Goal: Transaction & Acquisition: Book appointment/travel/reservation

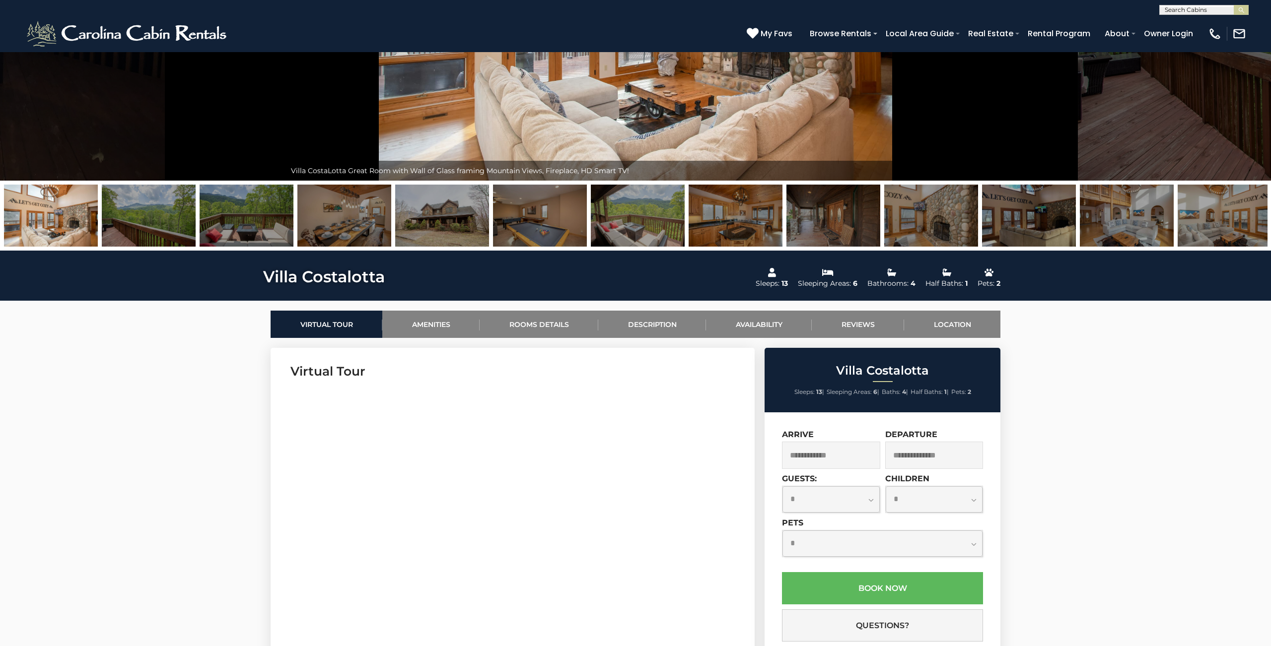
scroll to position [214, 0]
click at [947, 326] on link "Location" at bounding box center [952, 323] width 96 height 27
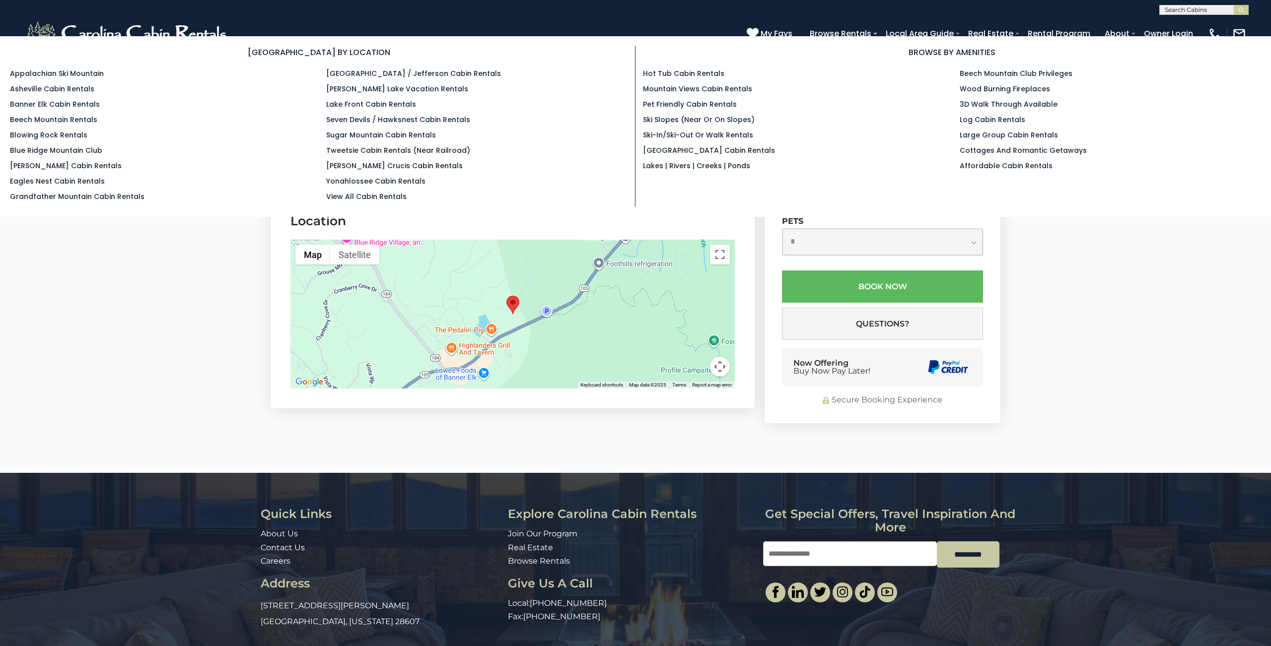
scroll to position [3284, 0]
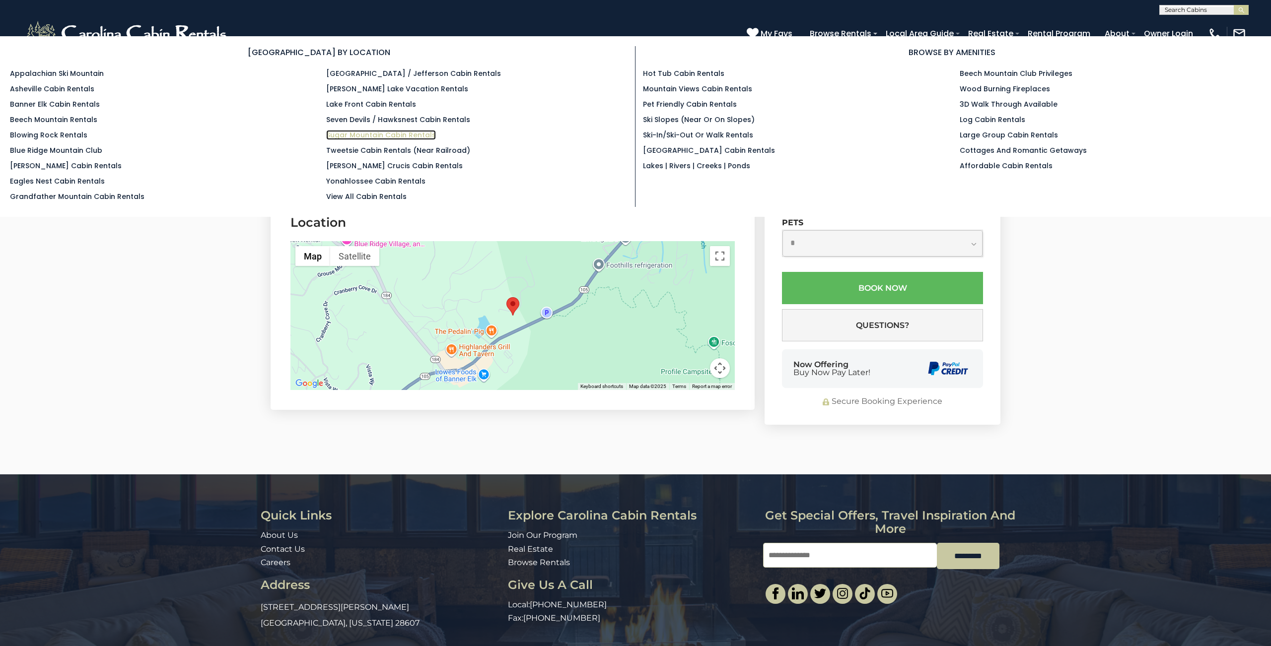
click at [415, 133] on link "Sugar Mountain Cabin Rentals" at bounding box center [381, 135] width 110 height 10
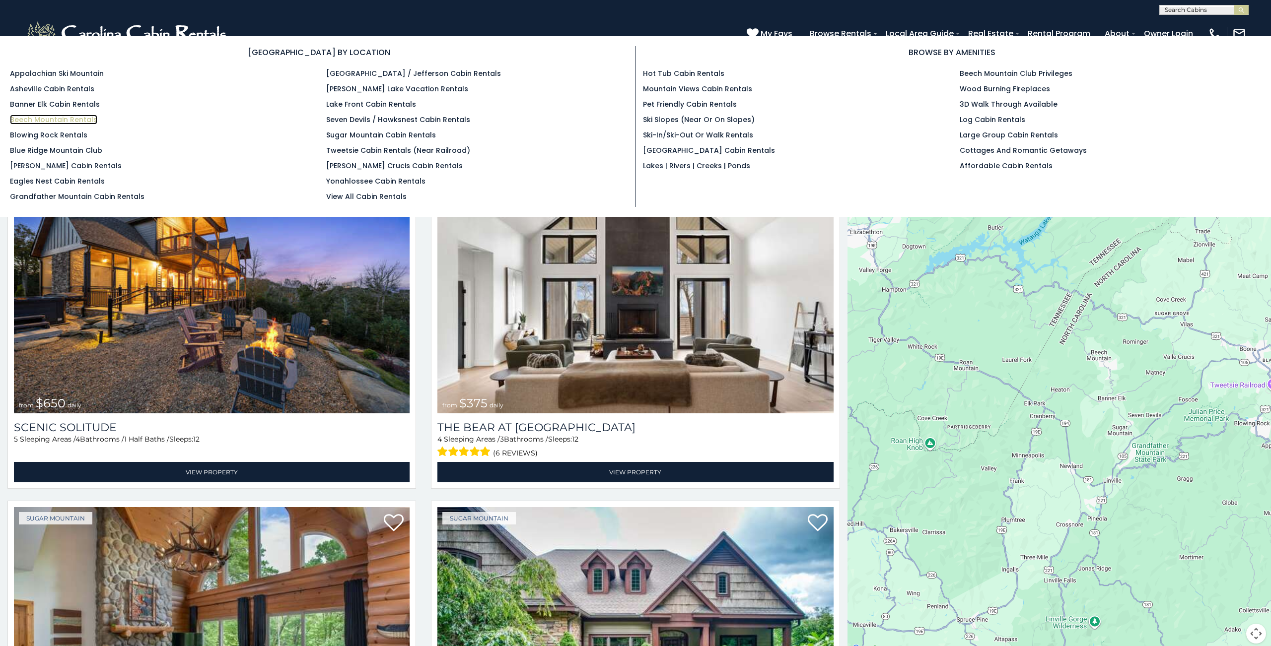
click at [50, 118] on link "Beech Mountain Rentals" at bounding box center [53, 120] width 87 height 10
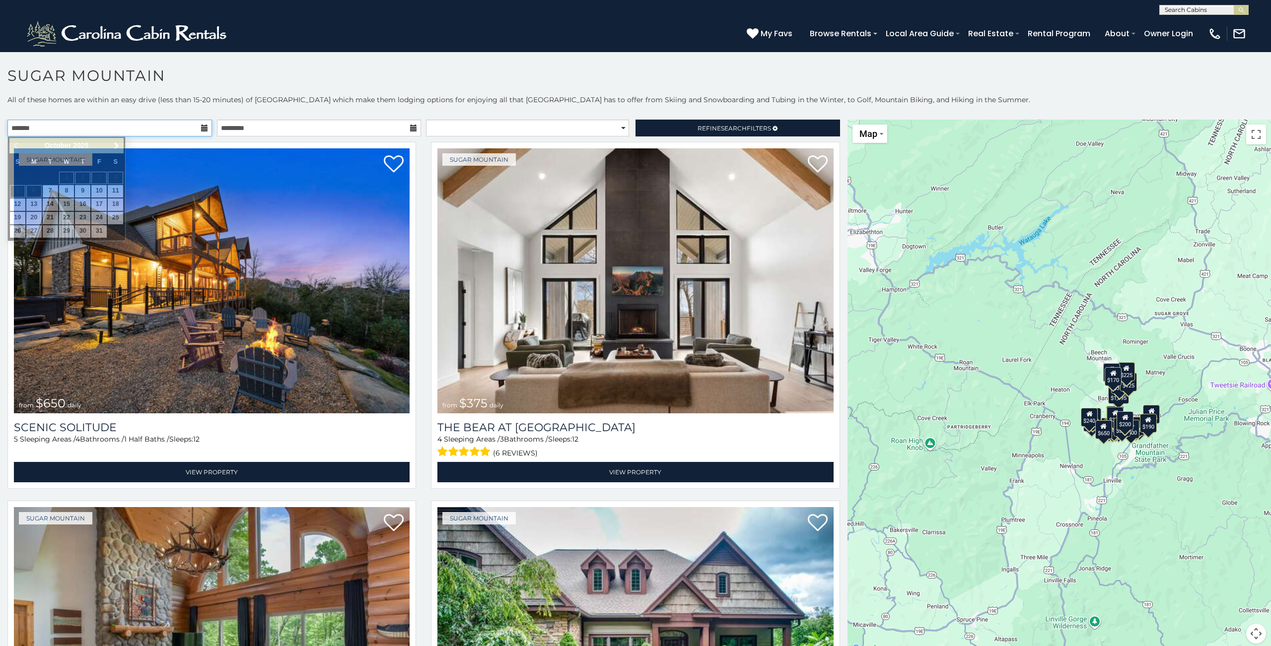
click at [178, 129] on input "text" at bounding box center [109, 128] width 204 height 17
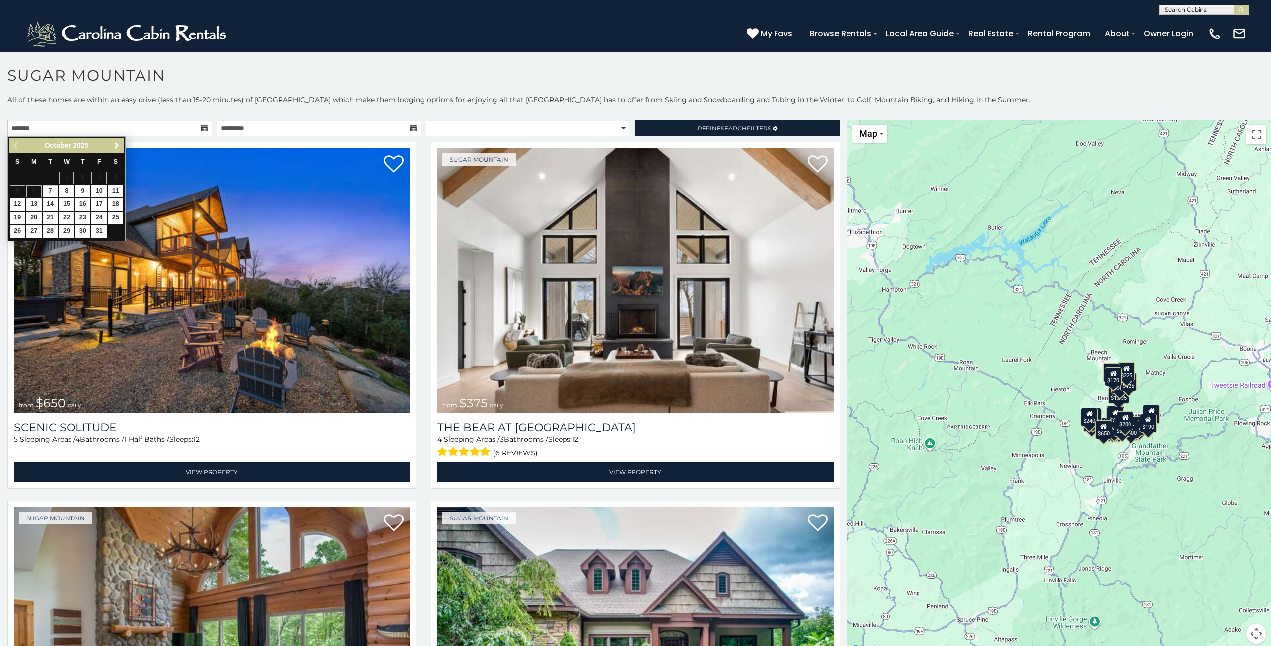
click at [116, 148] on span "Next" at bounding box center [117, 146] width 8 height 8
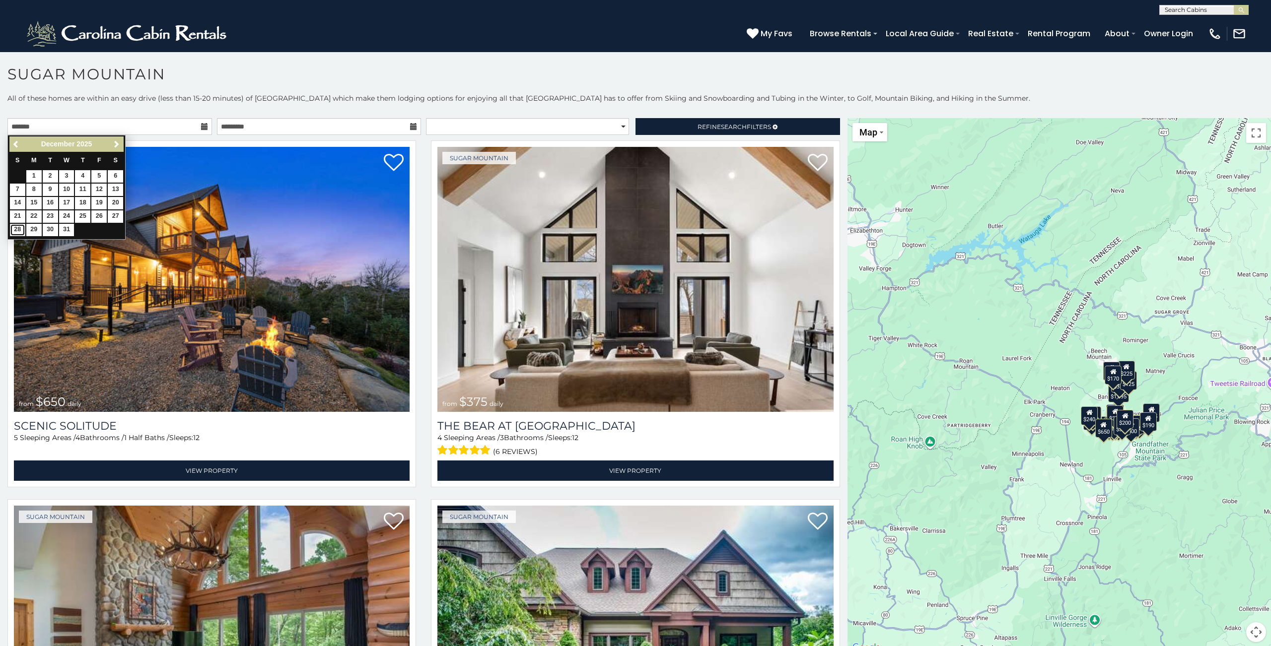
click at [21, 231] on link "28" at bounding box center [17, 230] width 15 height 12
type input "**********"
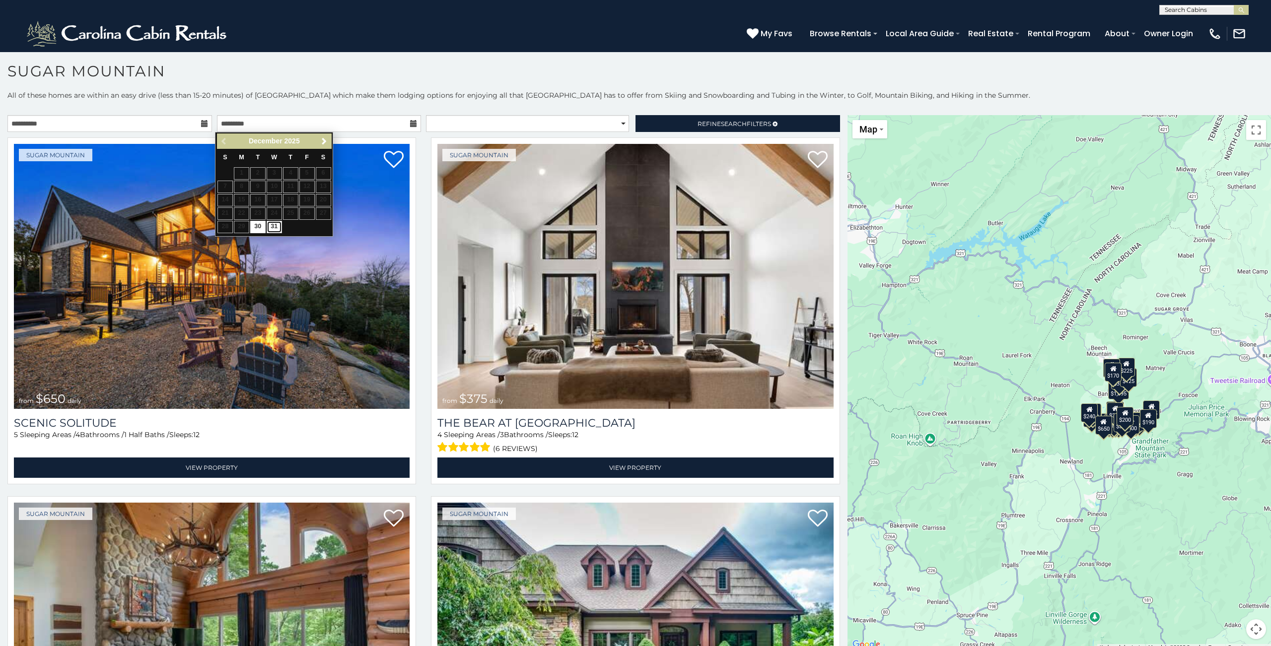
click at [274, 228] on link "31" at bounding box center [274, 227] width 15 height 12
type input "**********"
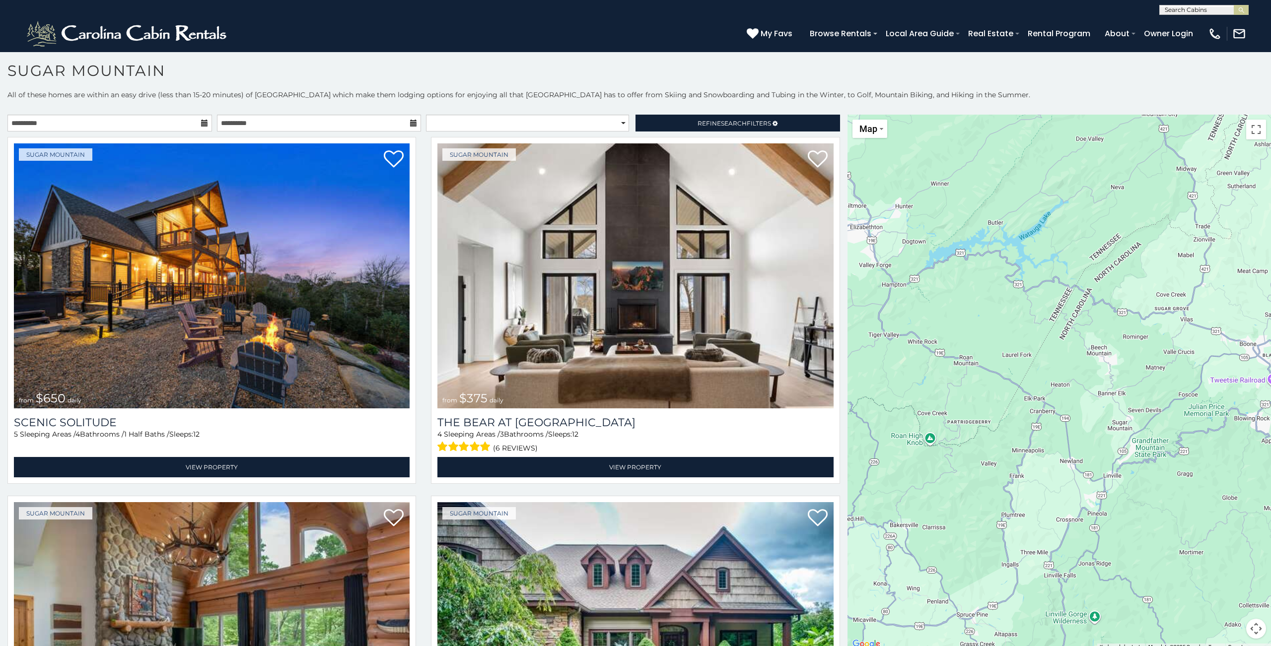
scroll to position [3, 0]
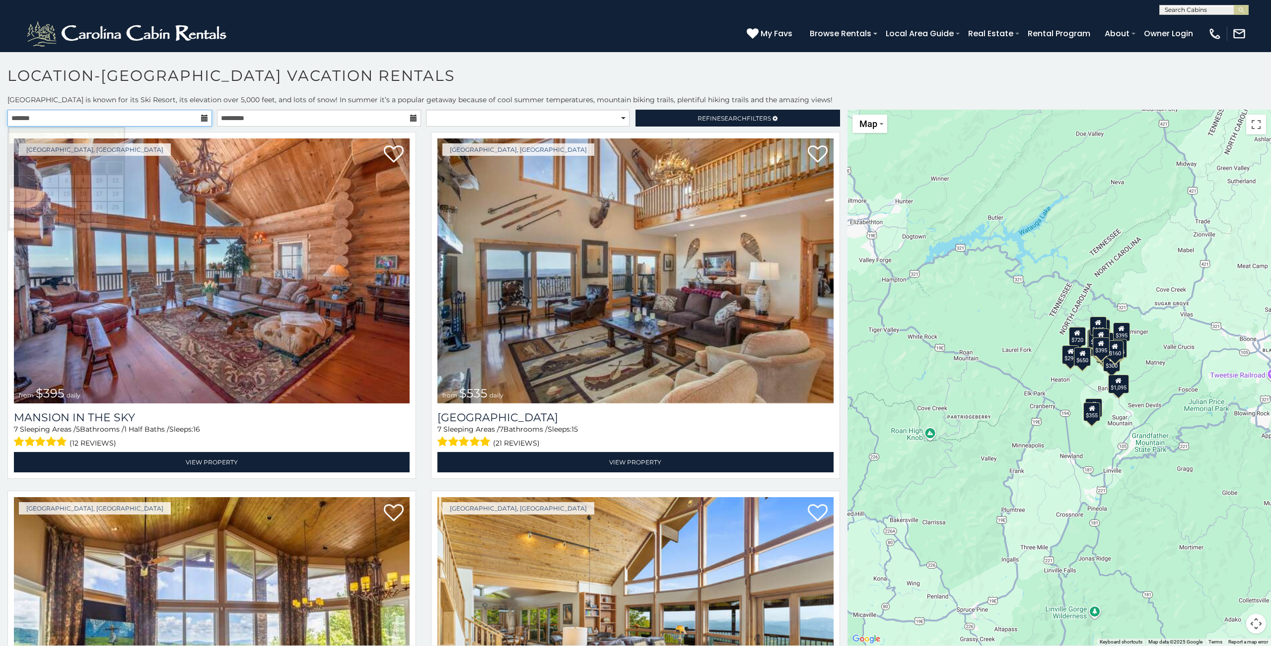
click at [205, 123] on input "text" at bounding box center [109, 118] width 204 height 17
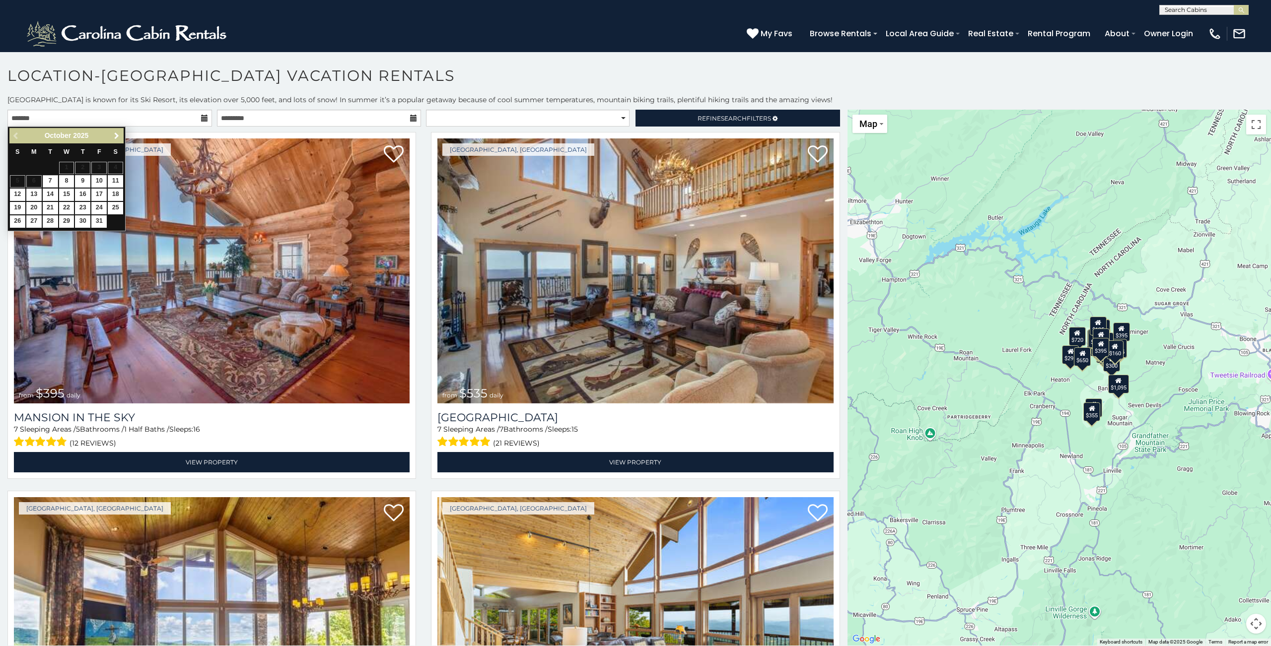
click at [118, 135] on span "Next" at bounding box center [117, 136] width 8 height 8
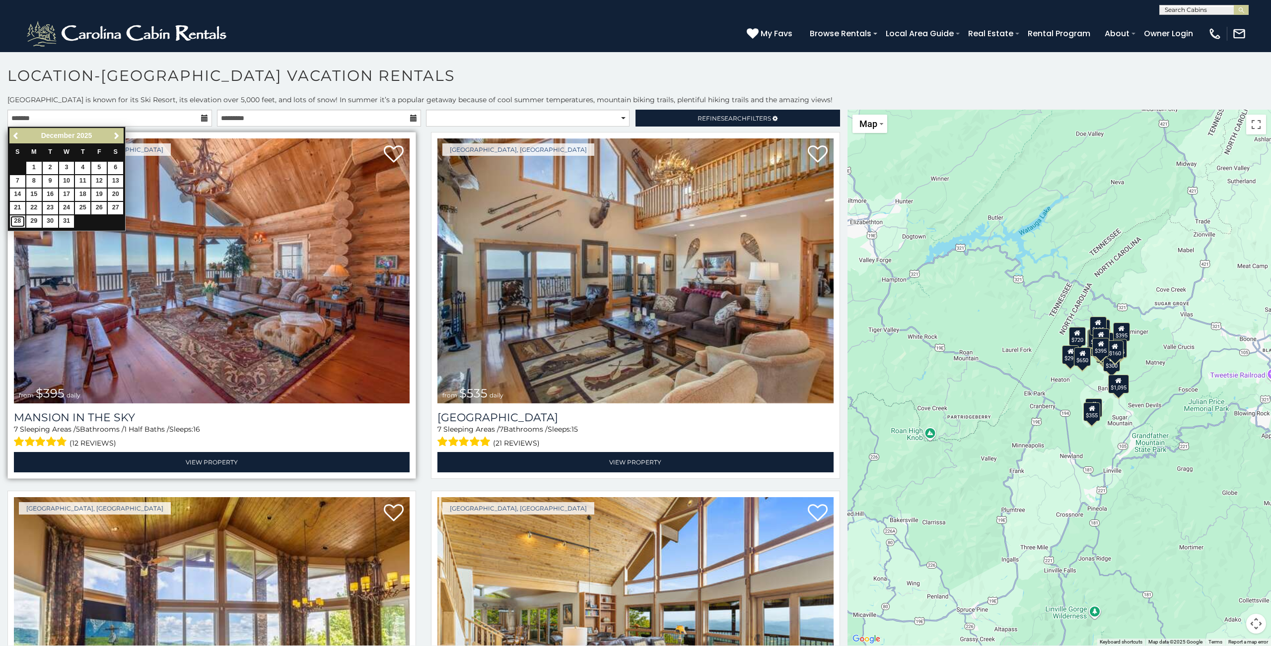
drag, startPoint x: 15, startPoint y: 222, endPoint x: 21, endPoint y: 222, distance: 5.5
click at [15, 221] on link "28" at bounding box center [17, 221] width 15 height 12
type input "**********"
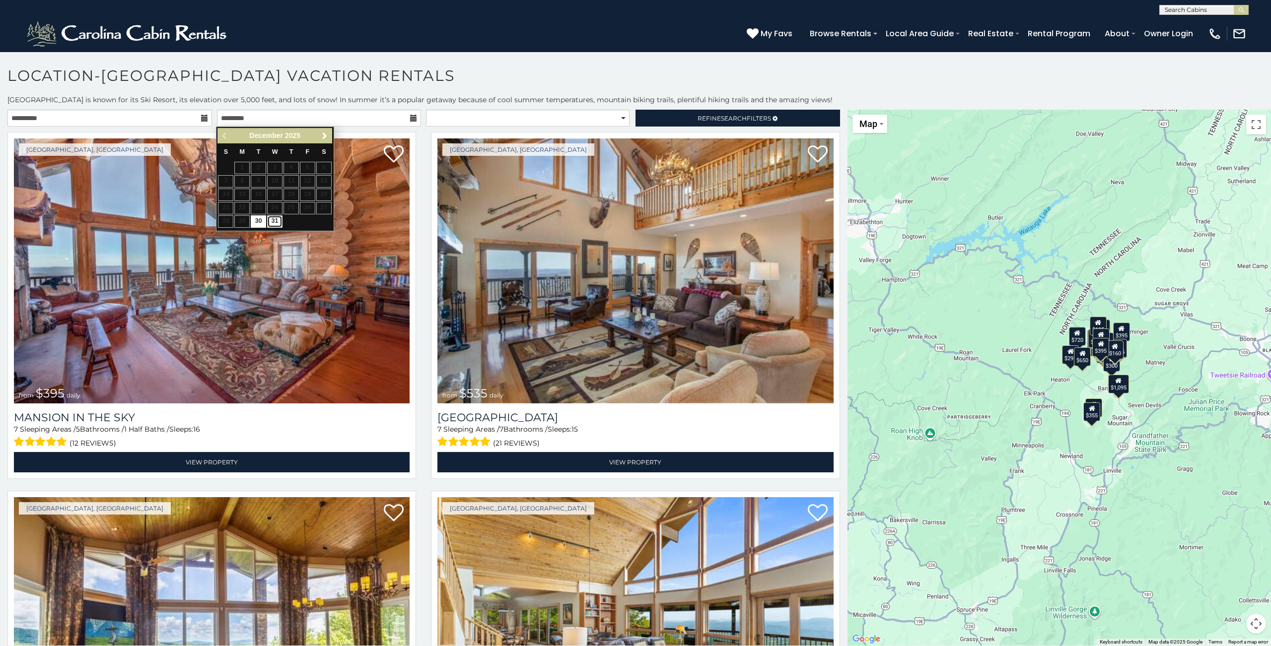
click at [280, 224] on link "31" at bounding box center [274, 221] width 15 height 12
type input "**********"
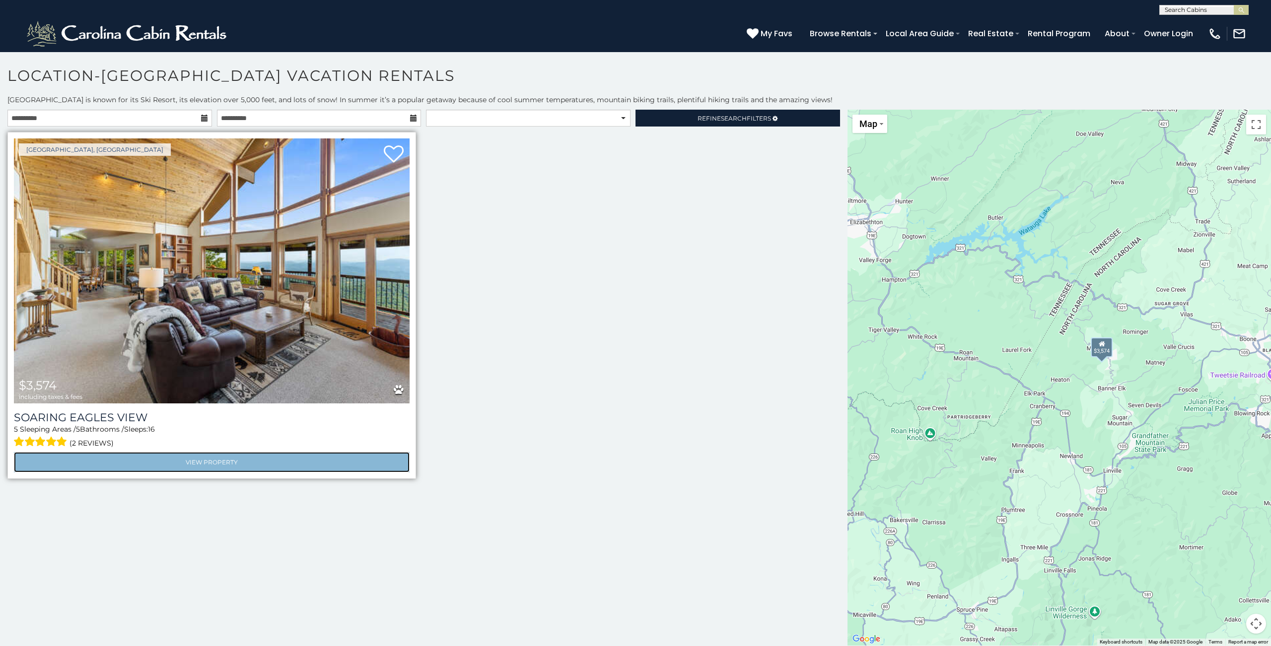
click at [244, 465] on link "View Property" at bounding box center [212, 462] width 396 height 20
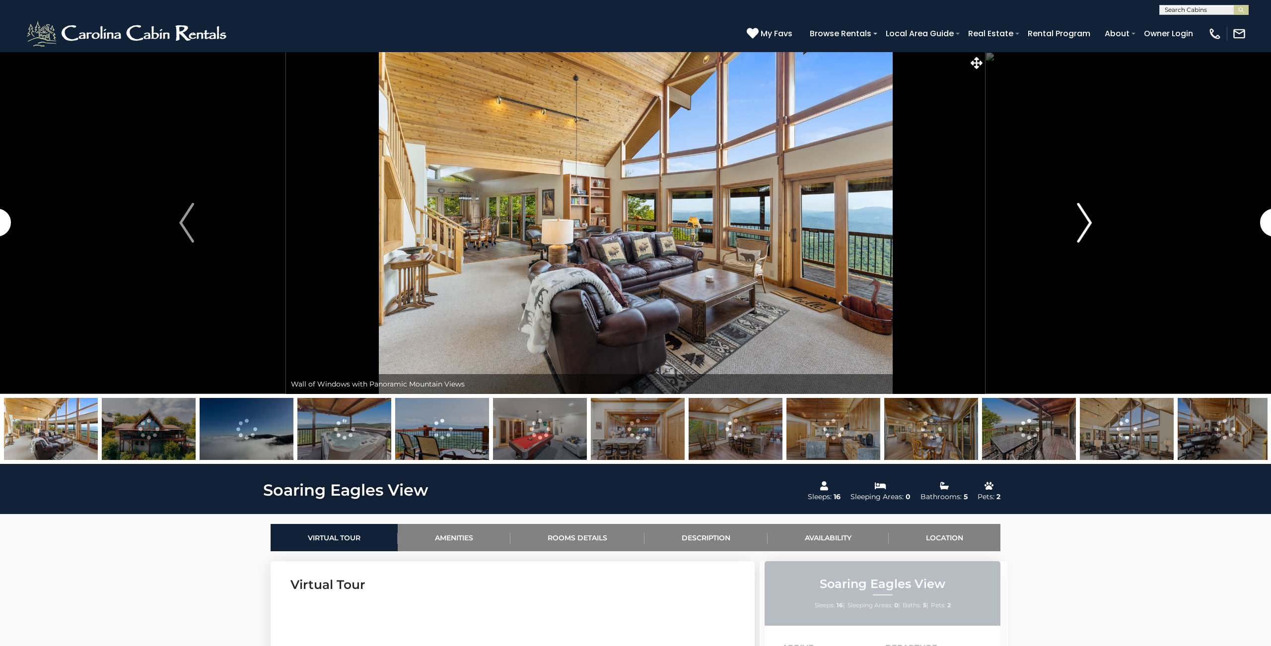
click at [1079, 242] on img "Next" at bounding box center [1084, 223] width 15 height 40
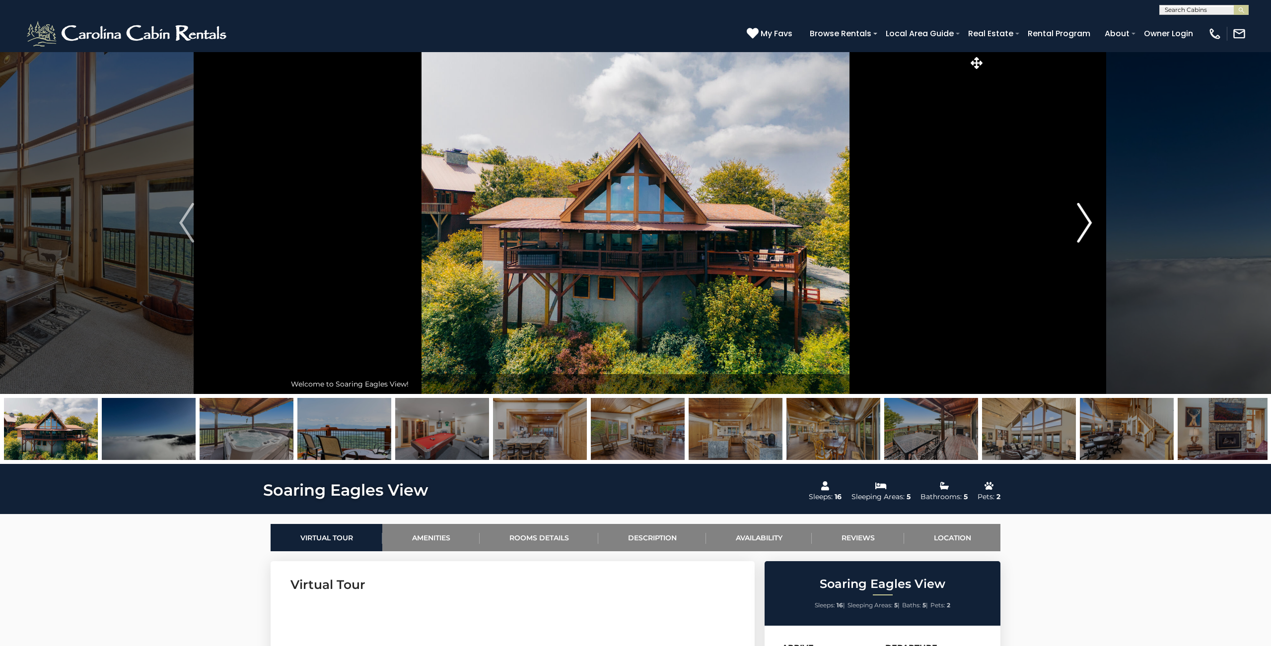
click at [1069, 219] on button "Next" at bounding box center [1084, 223] width 199 height 342
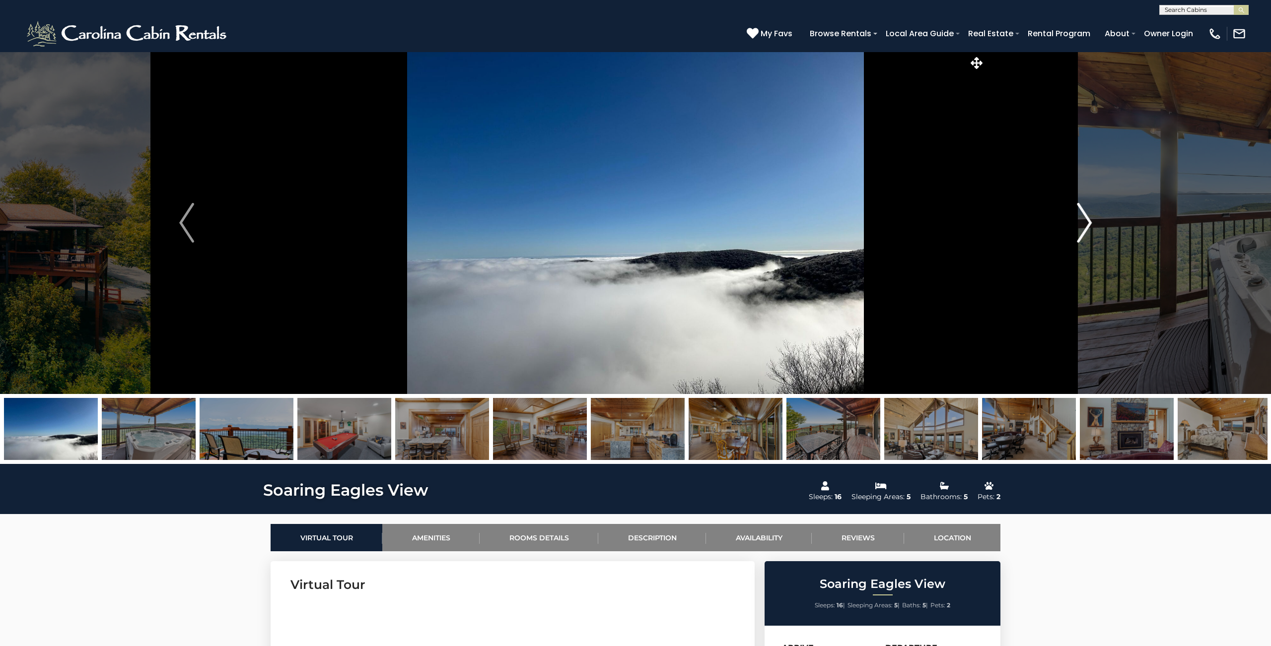
click at [1069, 219] on button "Next" at bounding box center [1084, 223] width 199 height 342
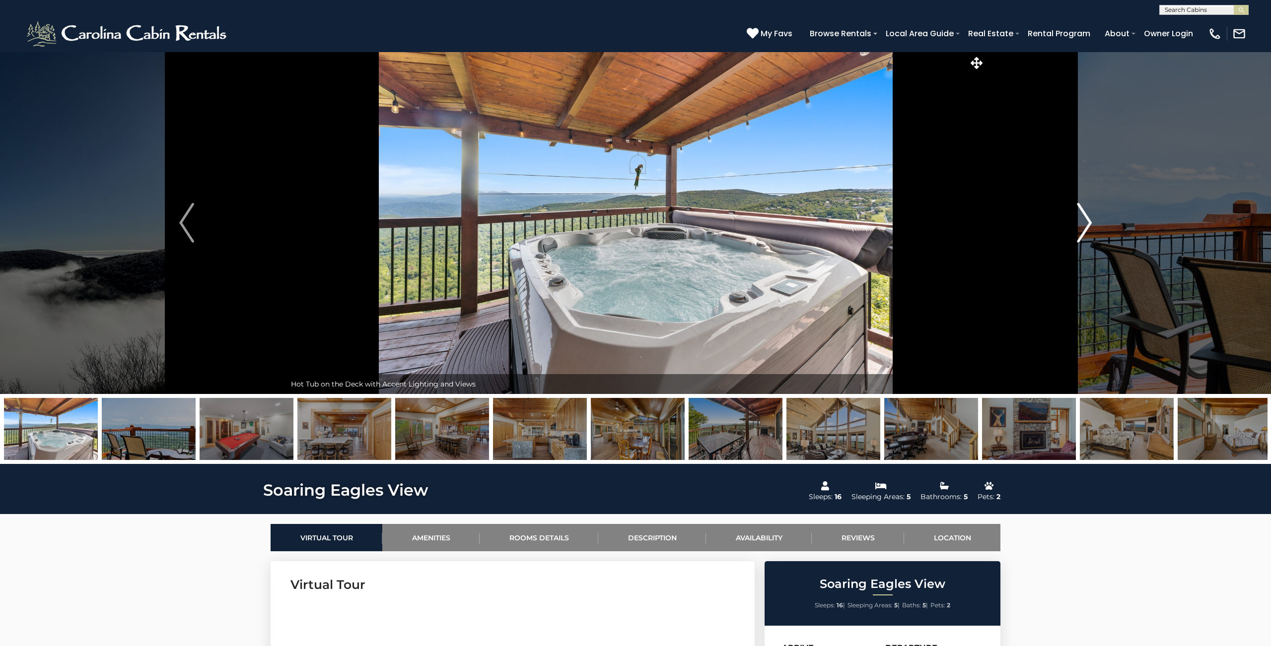
click at [1069, 219] on button "Next" at bounding box center [1084, 223] width 199 height 342
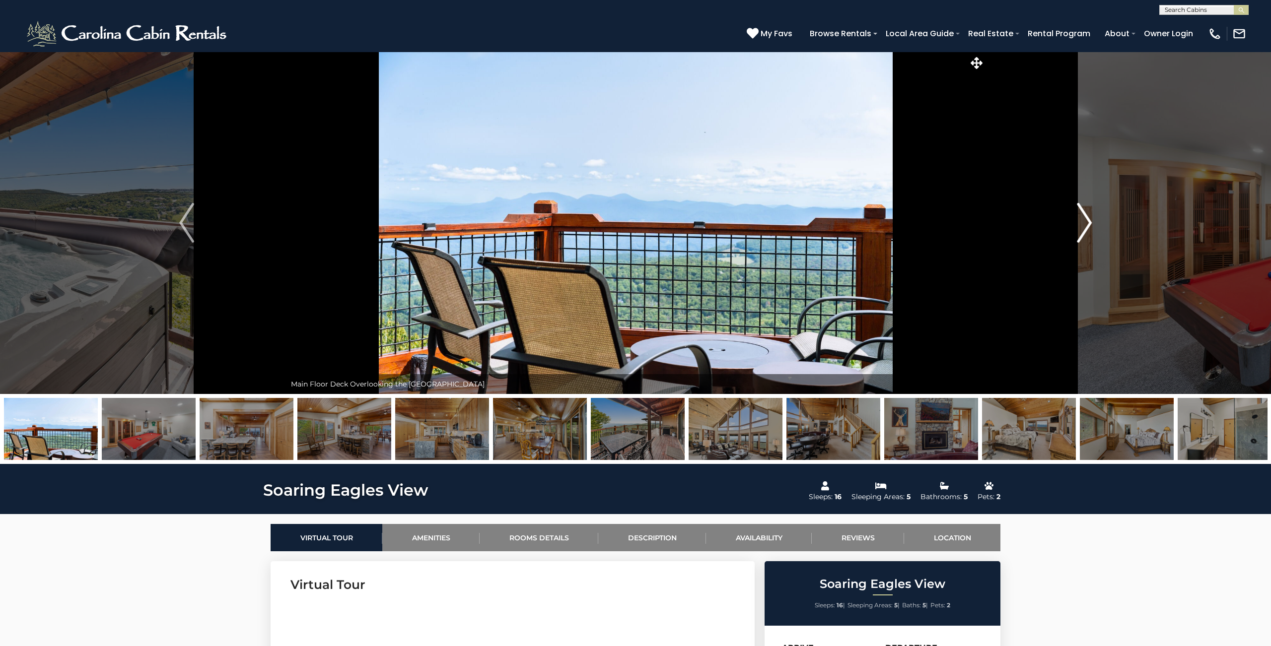
click at [1069, 219] on button "Next" at bounding box center [1084, 223] width 199 height 342
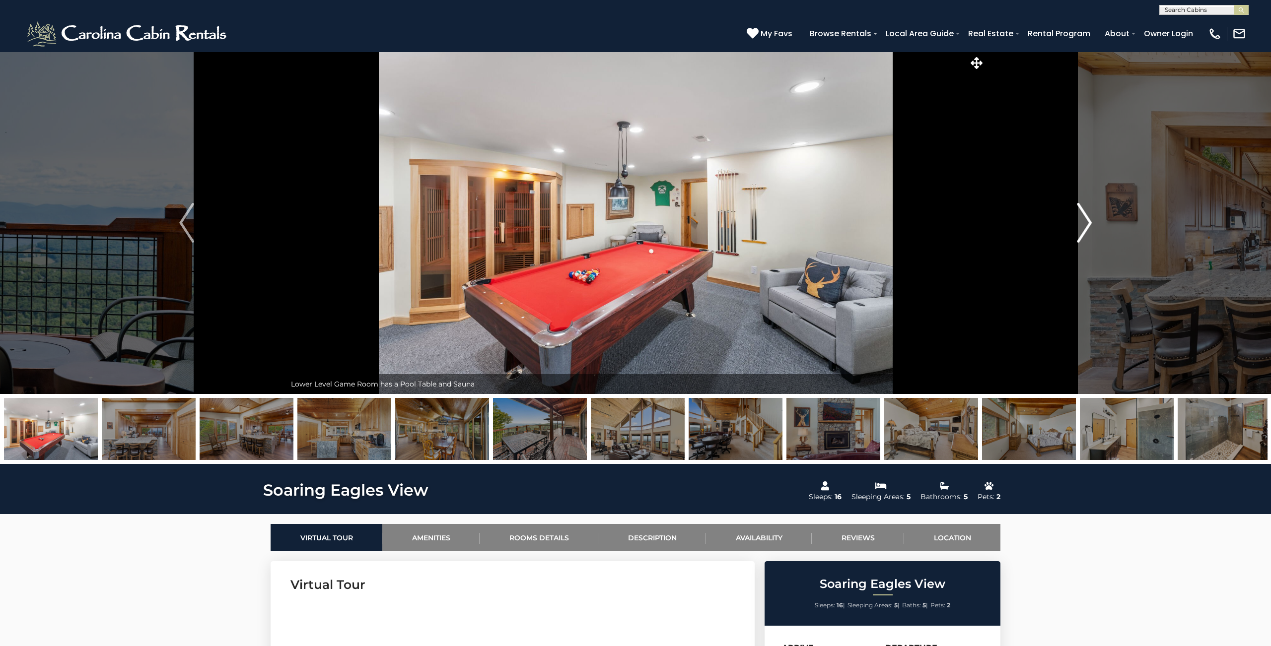
click at [1069, 219] on button "Next" at bounding box center [1084, 223] width 199 height 342
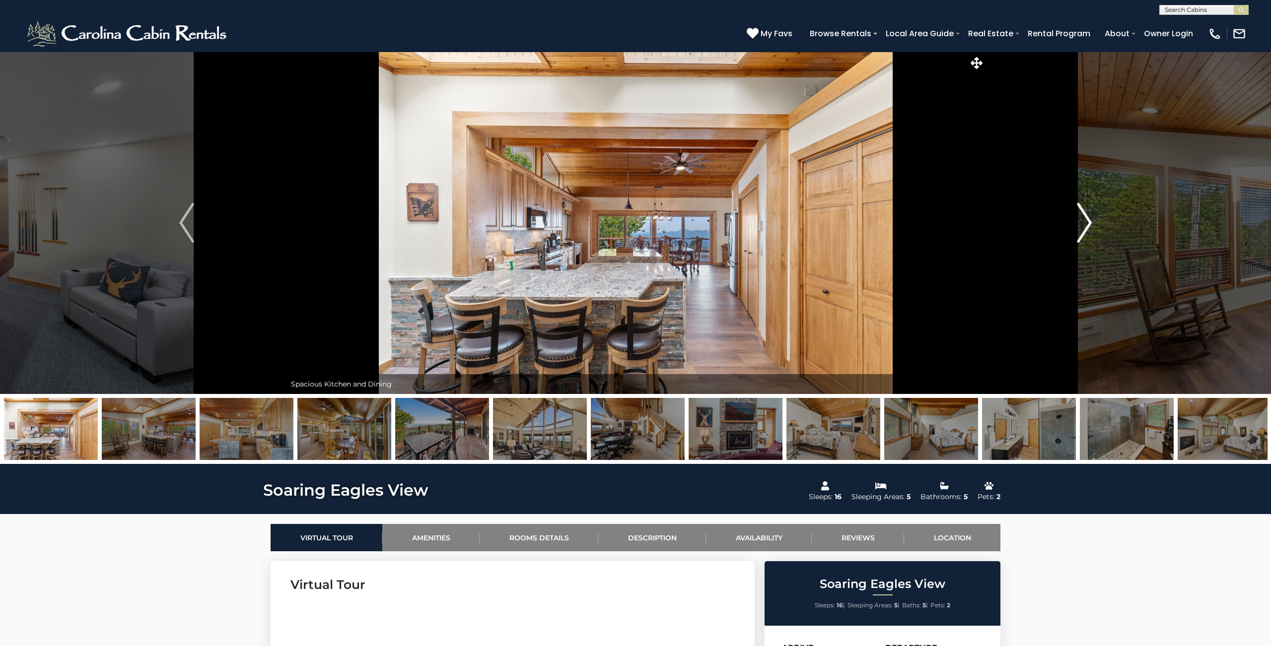
click at [1069, 219] on button "Next" at bounding box center [1084, 223] width 199 height 342
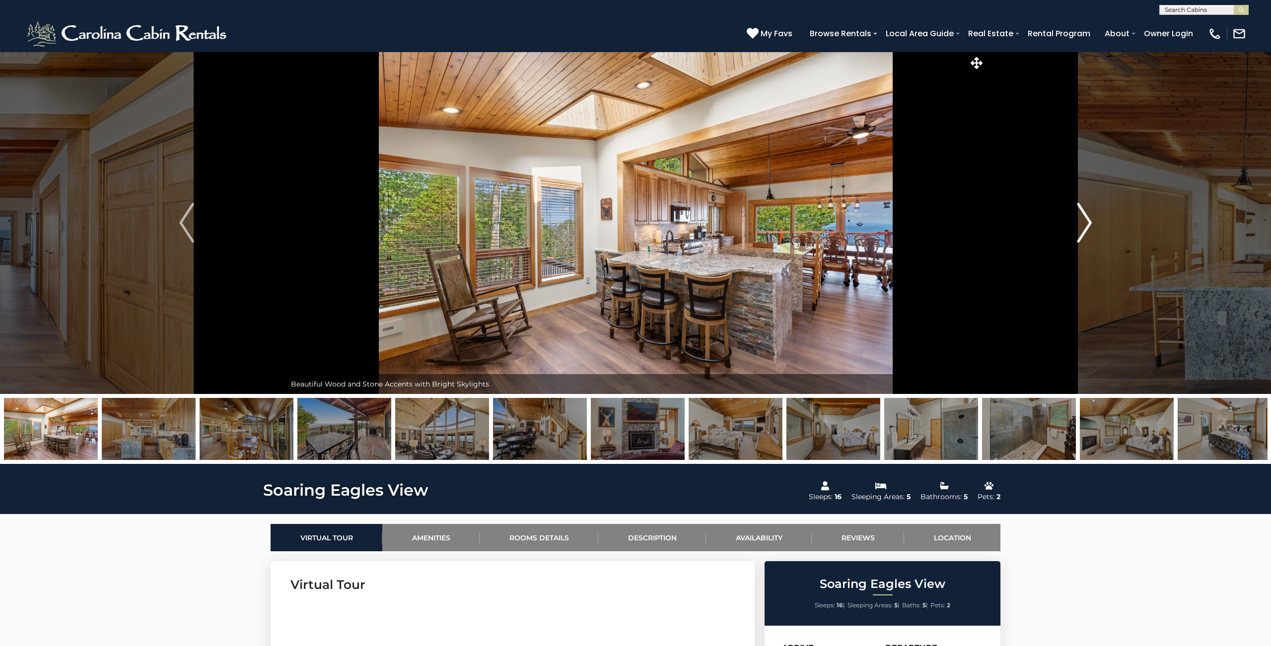
click at [1069, 219] on button "Next" at bounding box center [1084, 223] width 199 height 342
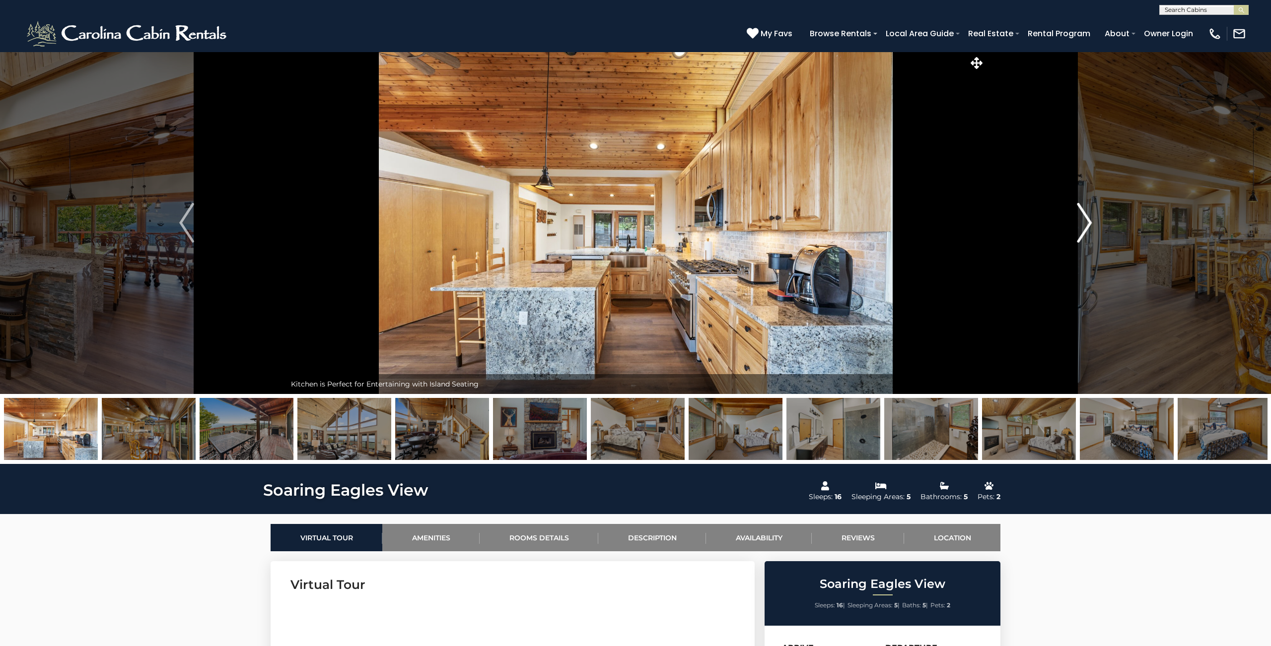
click at [1069, 219] on button "Next" at bounding box center [1084, 223] width 199 height 342
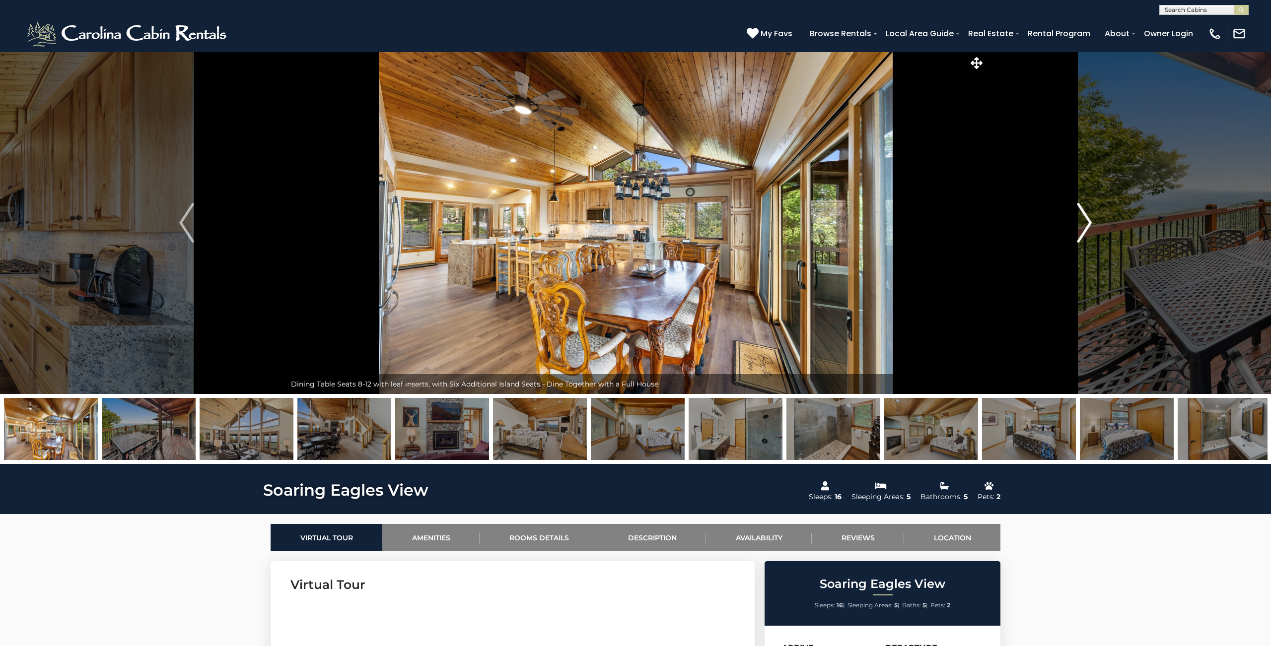
click at [1069, 219] on button "Next" at bounding box center [1084, 223] width 199 height 342
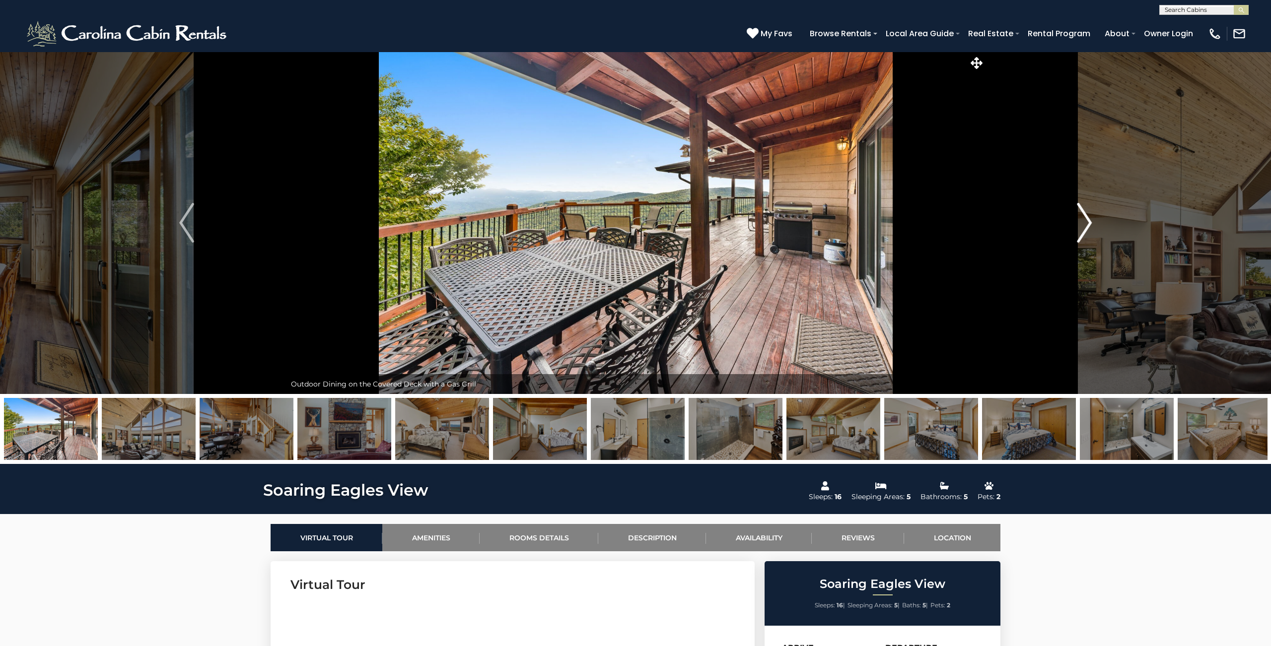
click at [1069, 219] on button "Next" at bounding box center [1084, 223] width 199 height 342
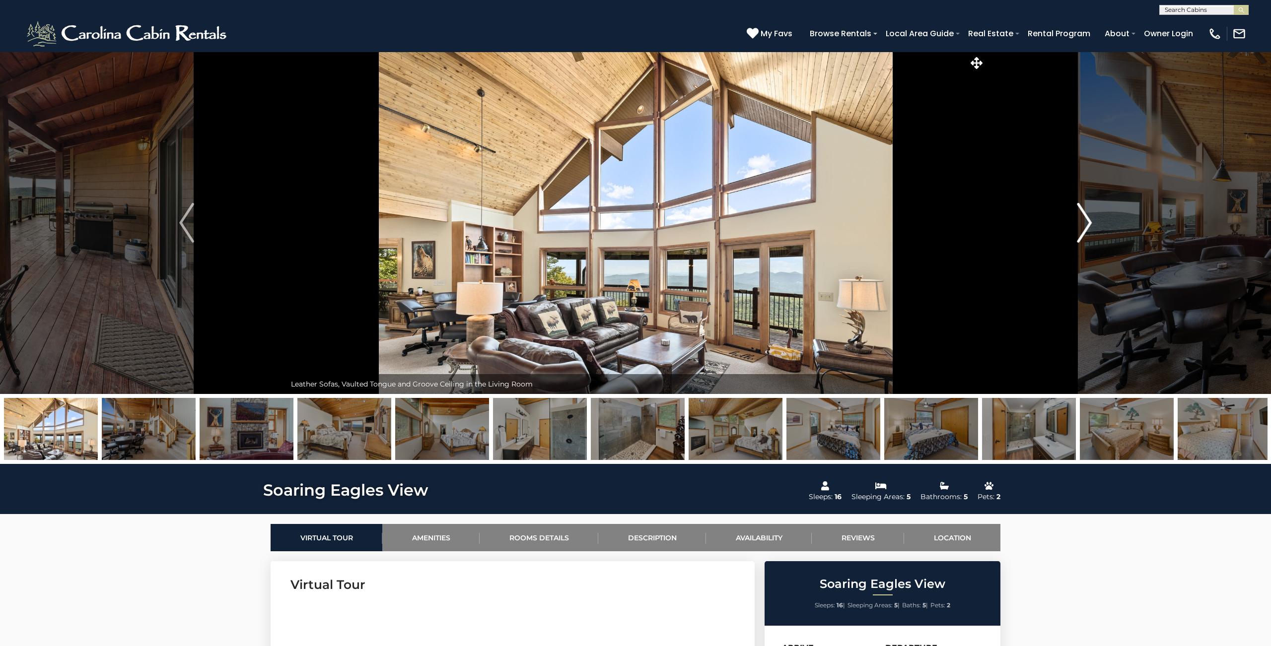
click at [1069, 219] on button "Next" at bounding box center [1084, 223] width 199 height 342
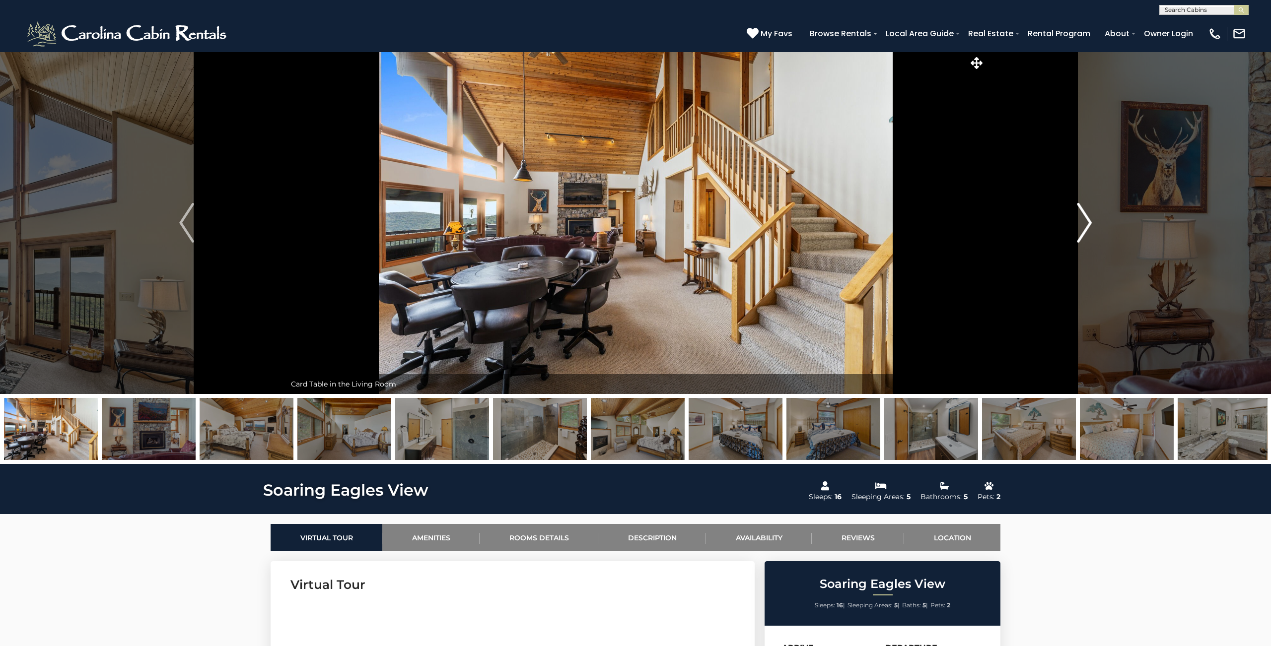
click at [1069, 219] on button "Next" at bounding box center [1084, 223] width 199 height 342
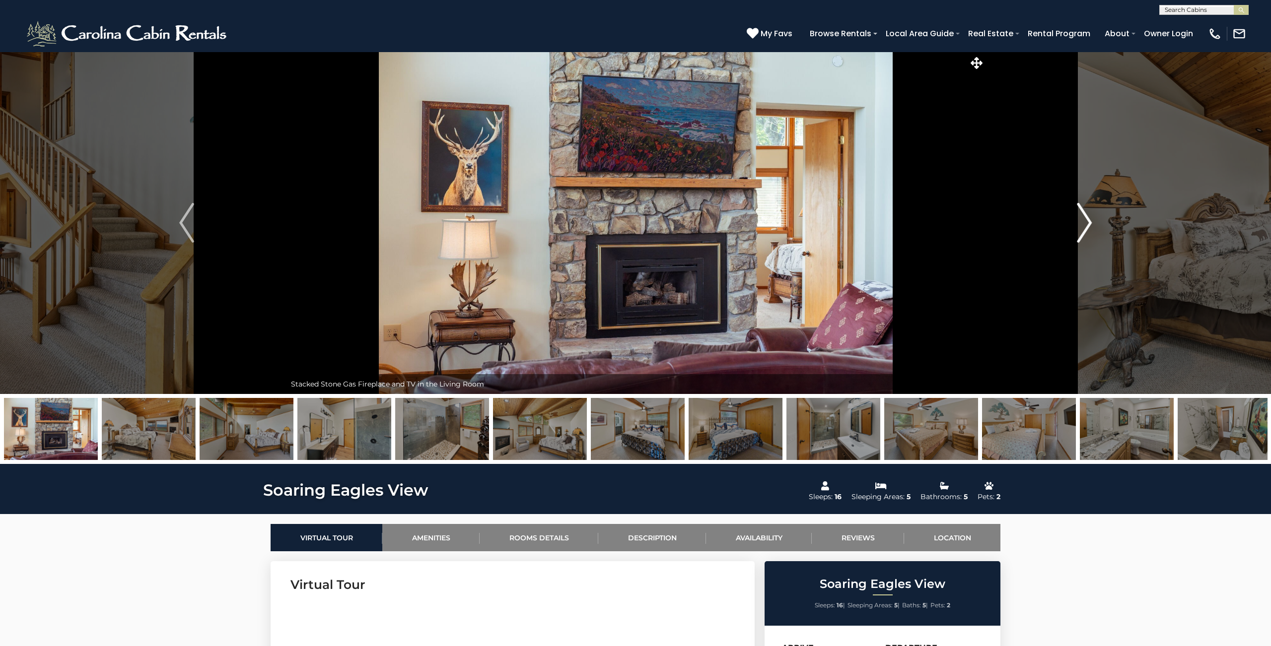
click at [1069, 219] on button "Next" at bounding box center [1084, 223] width 199 height 342
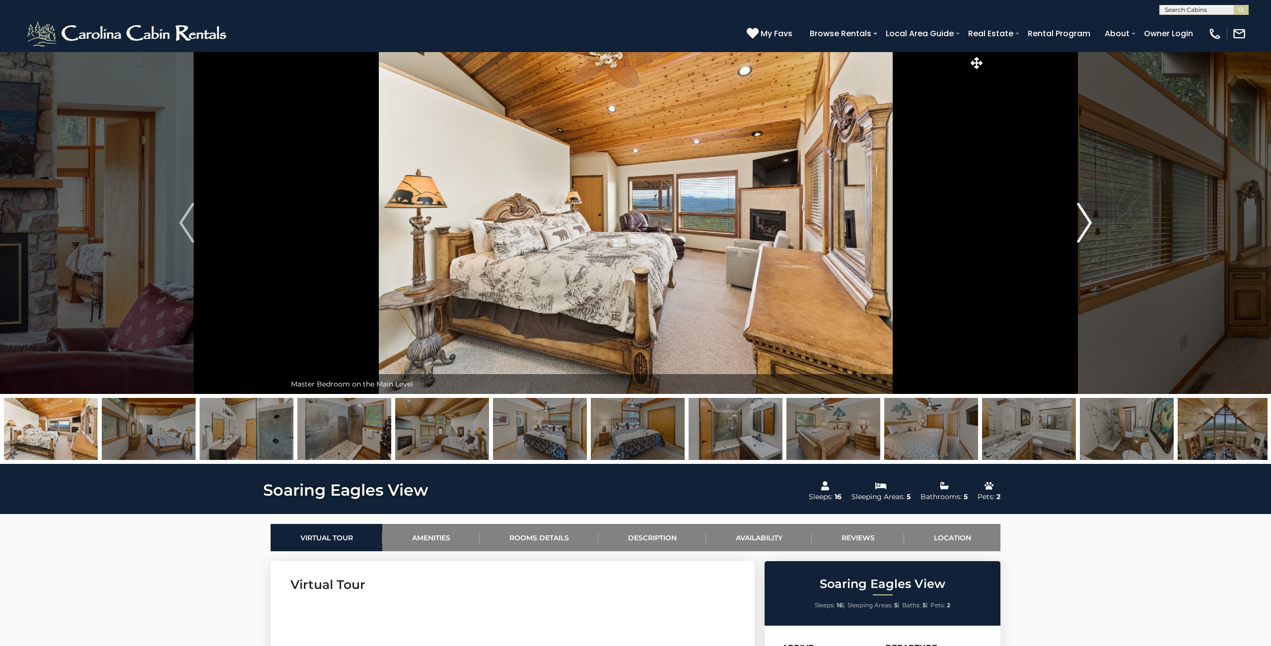
click at [1069, 219] on button "Next" at bounding box center [1084, 223] width 199 height 342
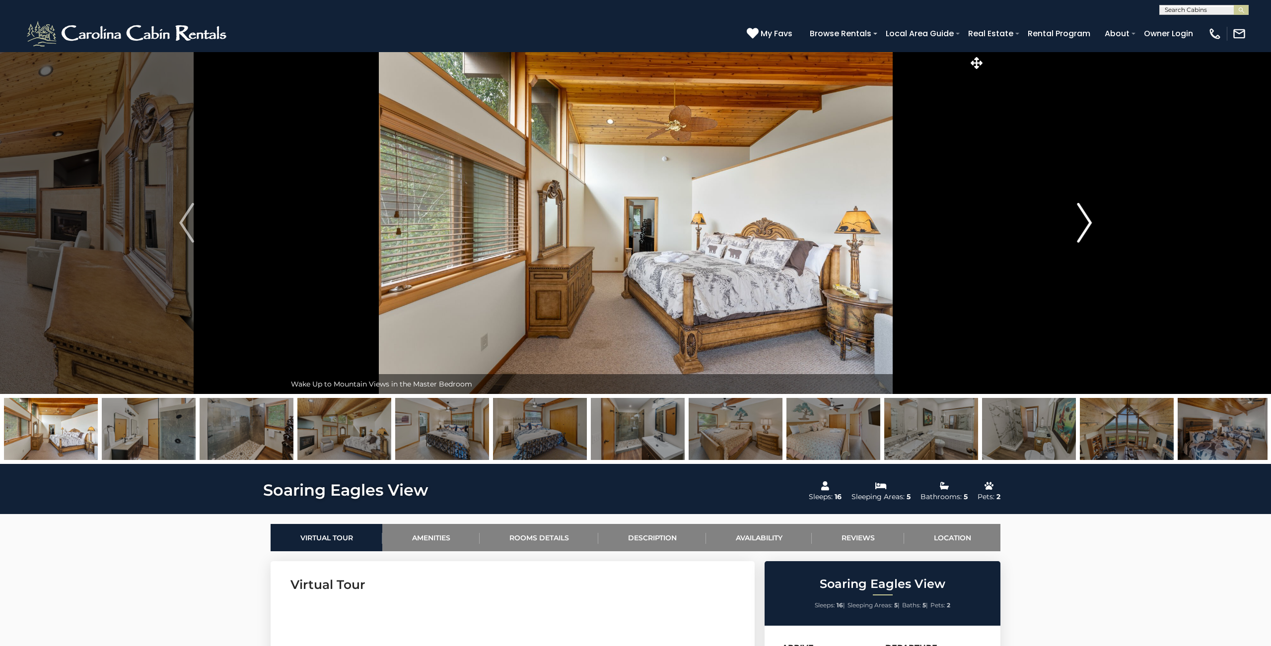
click at [1069, 219] on button "Next" at bounding box center [1084, 223] width 199 height 342
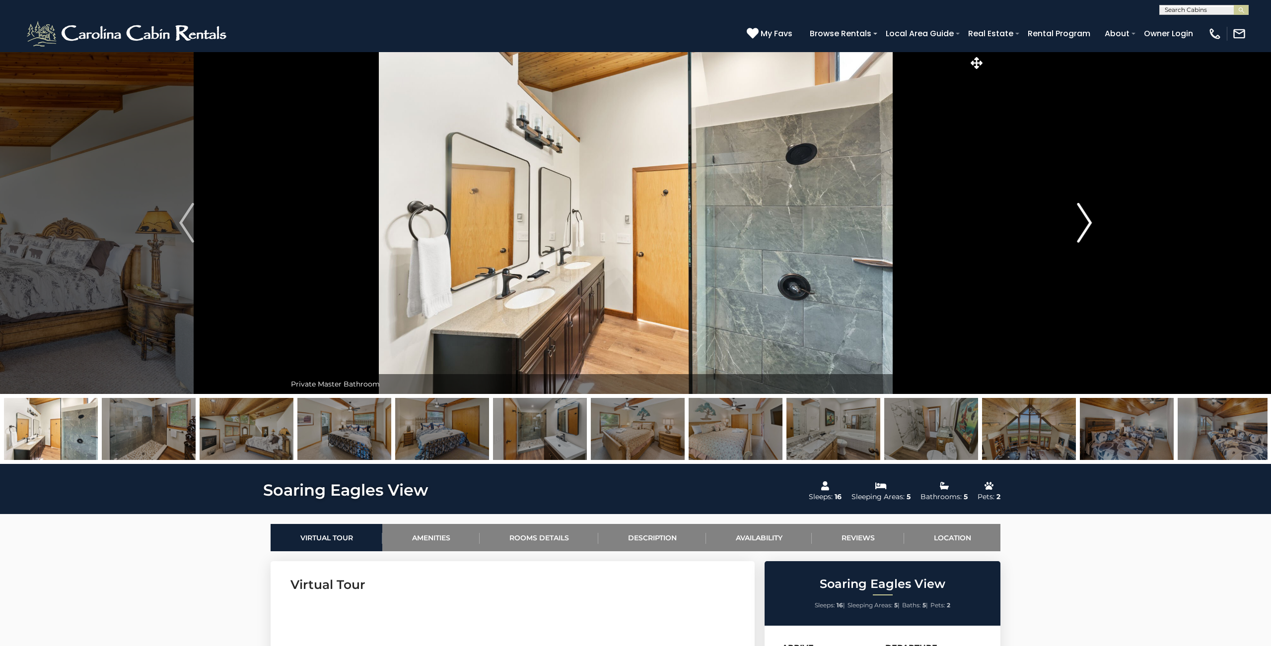
click at [1069, 219] on button "Next" at bounding box center [1084, 223] width 199 height 342
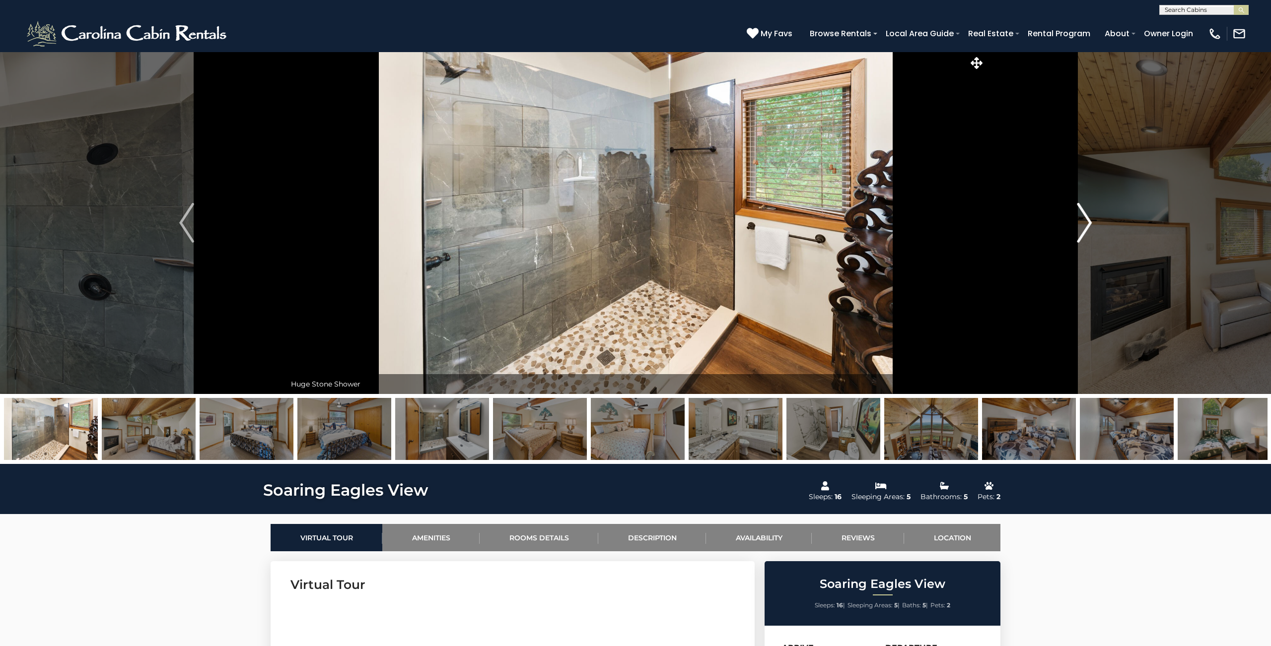
click at [1069, 219] on button "Next" at bounding box center [1084, 223] width 199 height 342
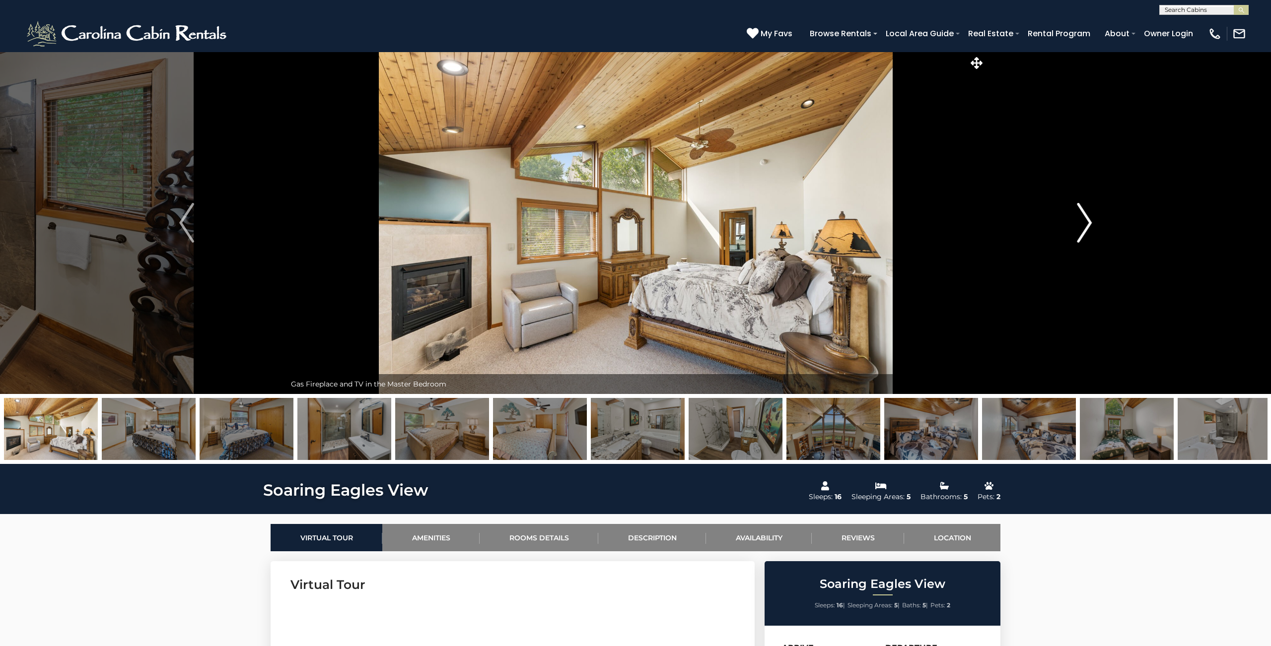
click at [1069, 219] on button "Next" at bounding box center [1084, 223] width 199 height 342
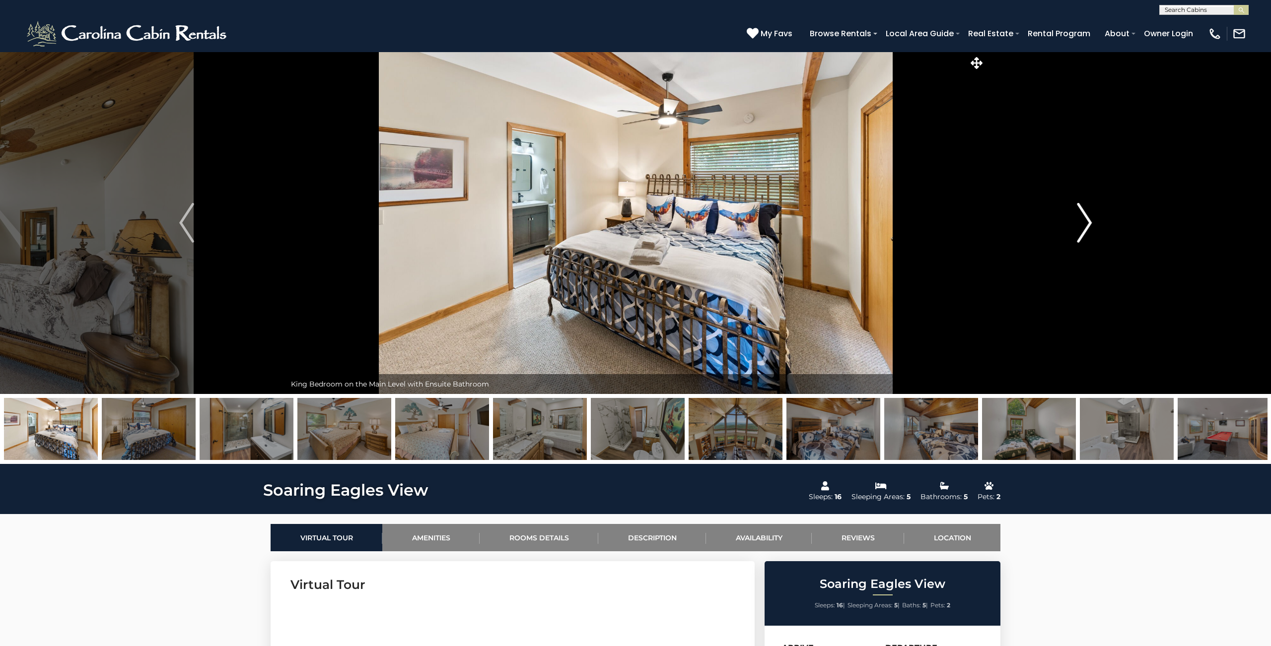
click at [1069, 219] on button "Next" at bounding box center [1084, 223] width 199 height 342
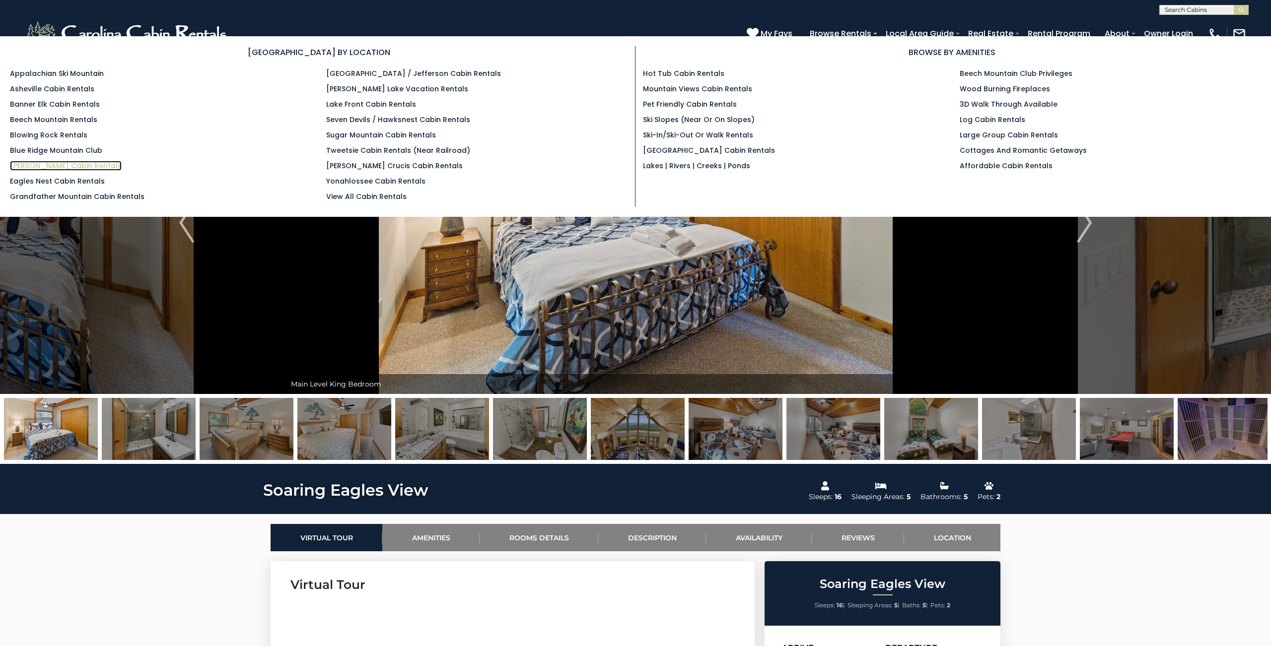
click at [43, 167] on link "[PERSON_NAME] Cabin Rentals" at bounding box center [66, 166] width 112 height 10
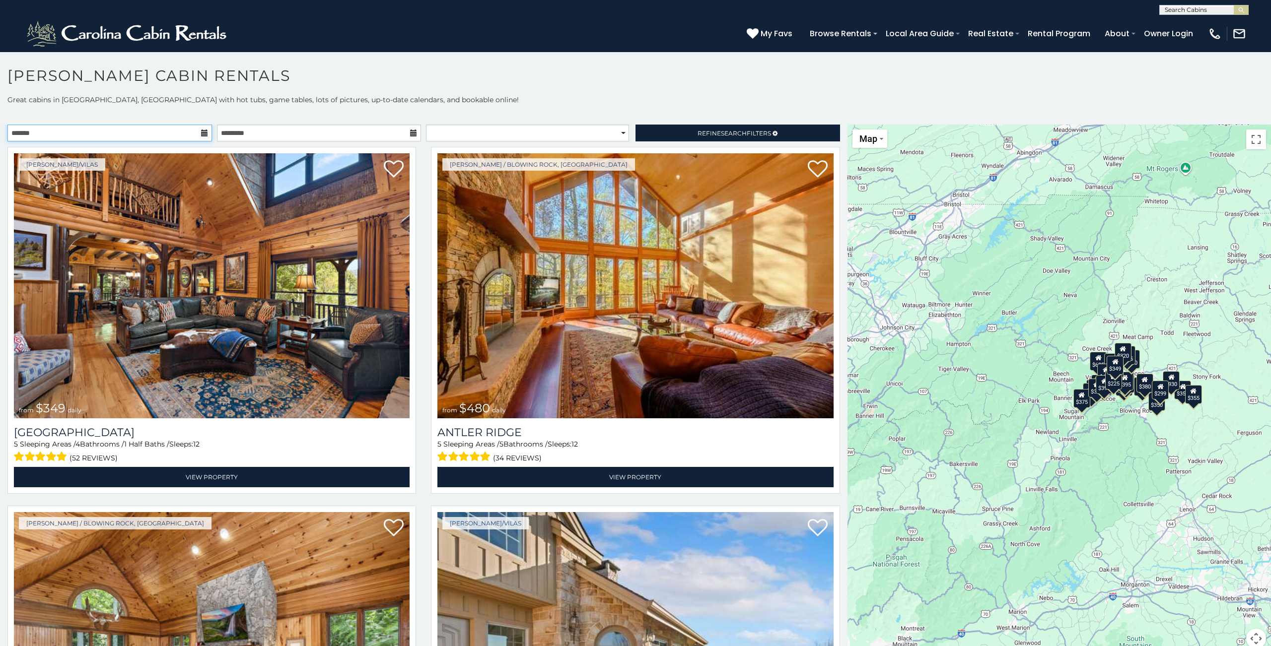
click at [69, 133] on input "text" at bounding box center [109, 133] width 204 height 17
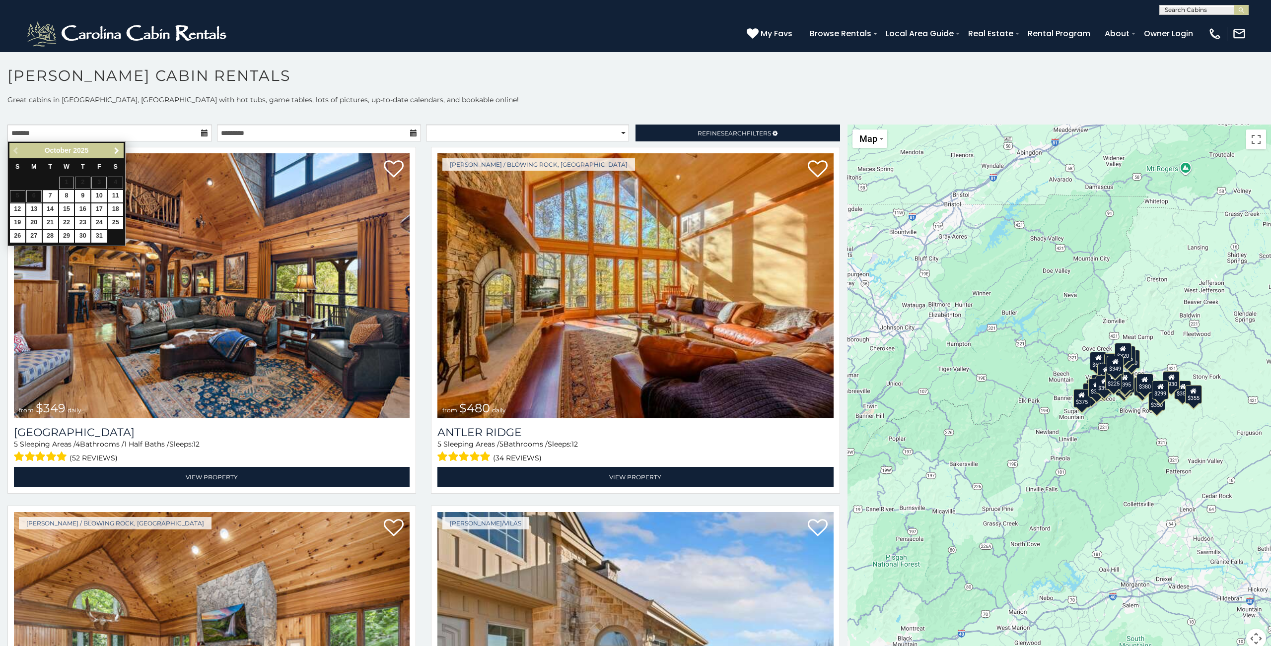
click at [114, 151] on span "Next" at bounding box center [117, 151] width 8 height 8
click at [13, 236] on link "28" at bounding box center [17, 236] width 15 height 12
type input "**********"
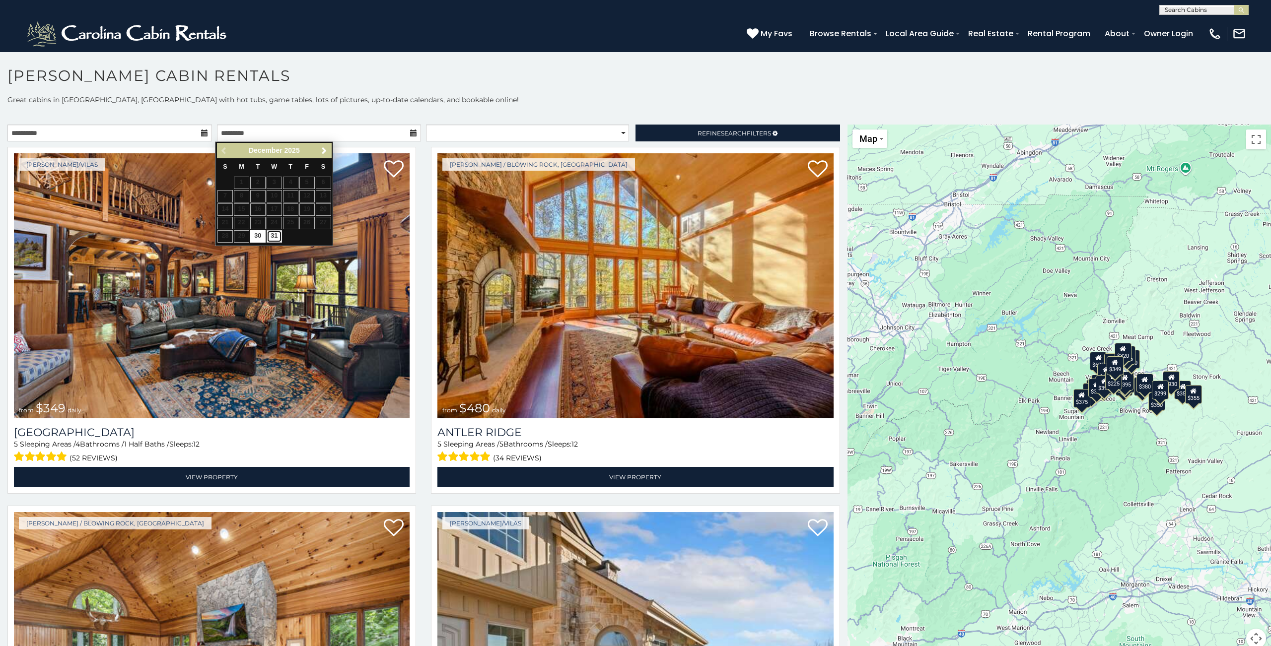
click at [274, 239] on link "31" at bounding box center [274, 236] width 15 height 12
type input "**********"
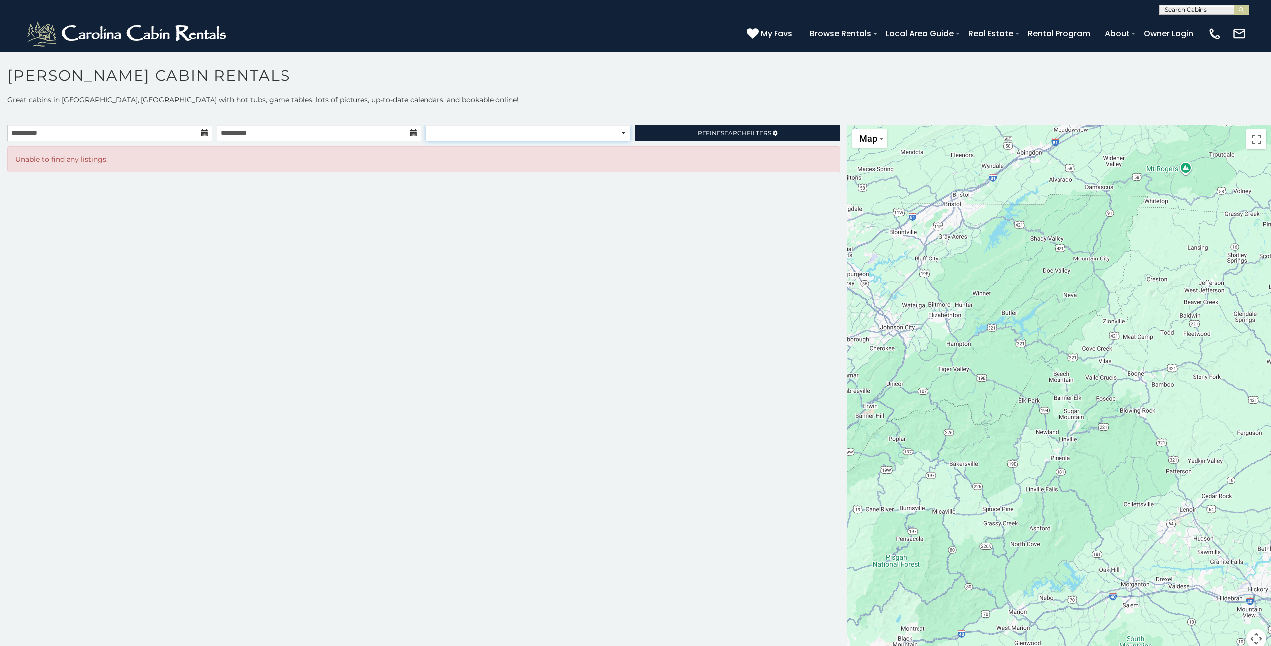
click at [491, 133] on select "**********" at bounding box center [527, 133] width 203 height 17
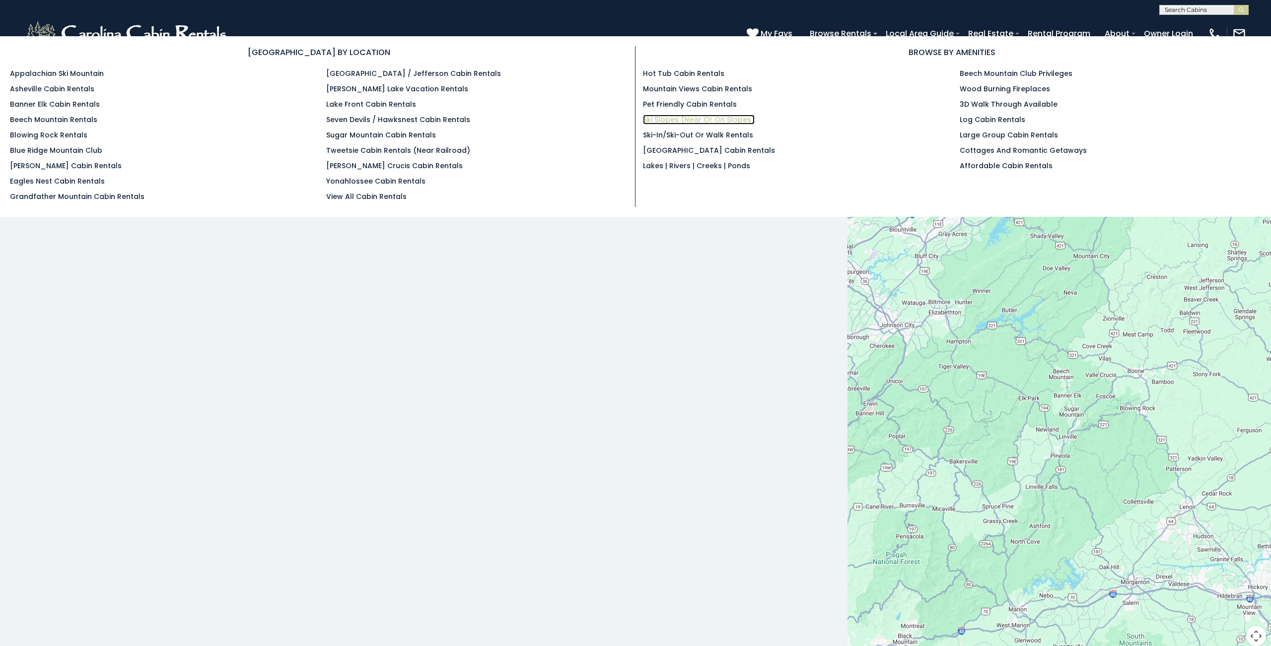
click at [737, 118] on link "Ski Slopes (Near or On Slopes)" at bounding box center [699, 120] width 112 height 10
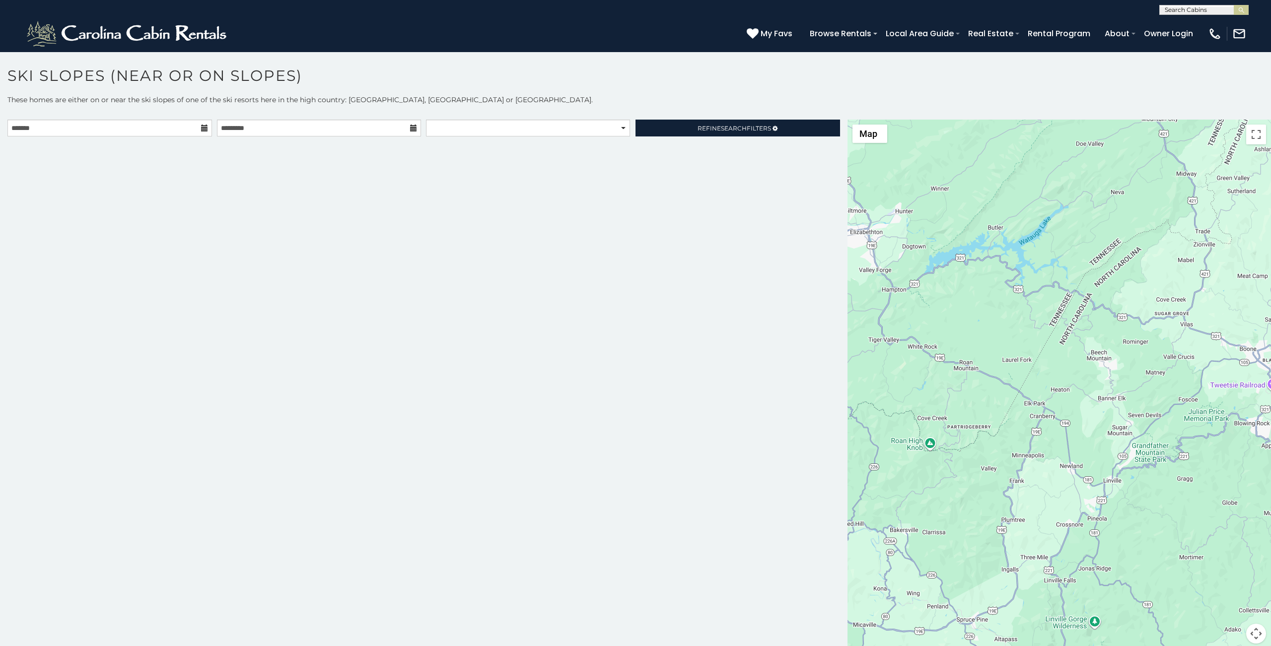
scroll to position [0, 0]
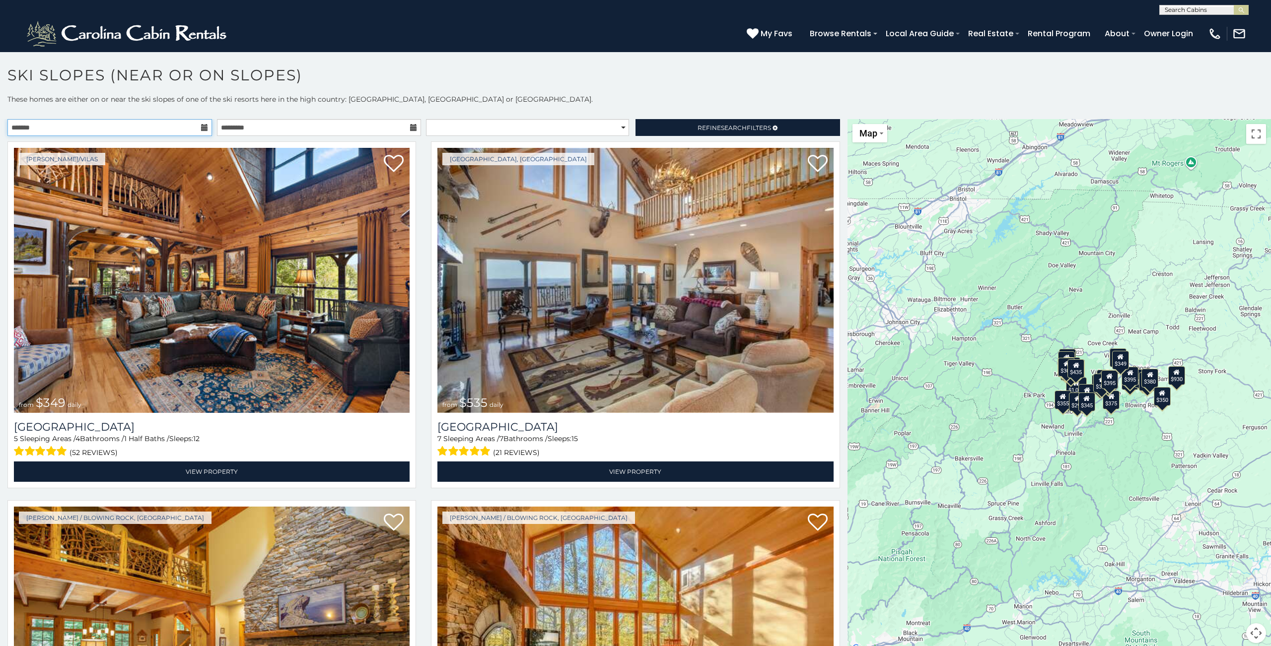
click at [123, 125] on input "text" at bounding box center [109, 127] width 204 height 17
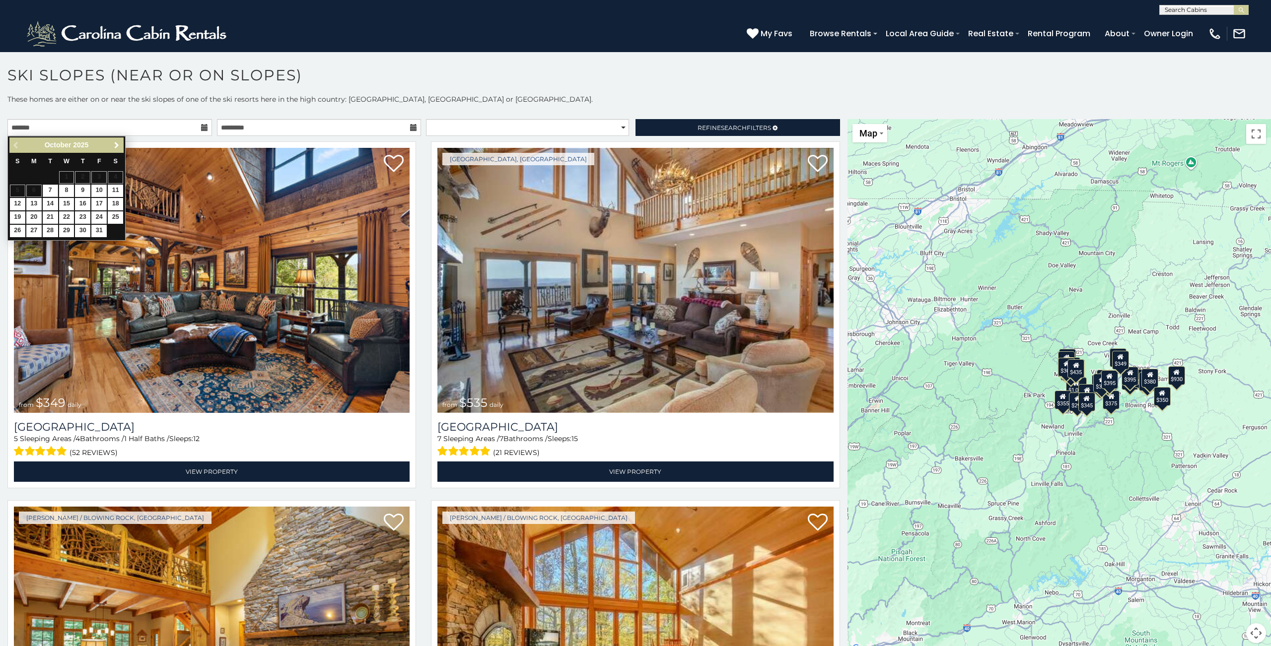
click at [116, 148] on span "Next" at bounding box center [117, 145] width 8 height 8
click at [16, 233] on link "28" at bounding box center [17, 231] width 15 height 12
type input "**********"
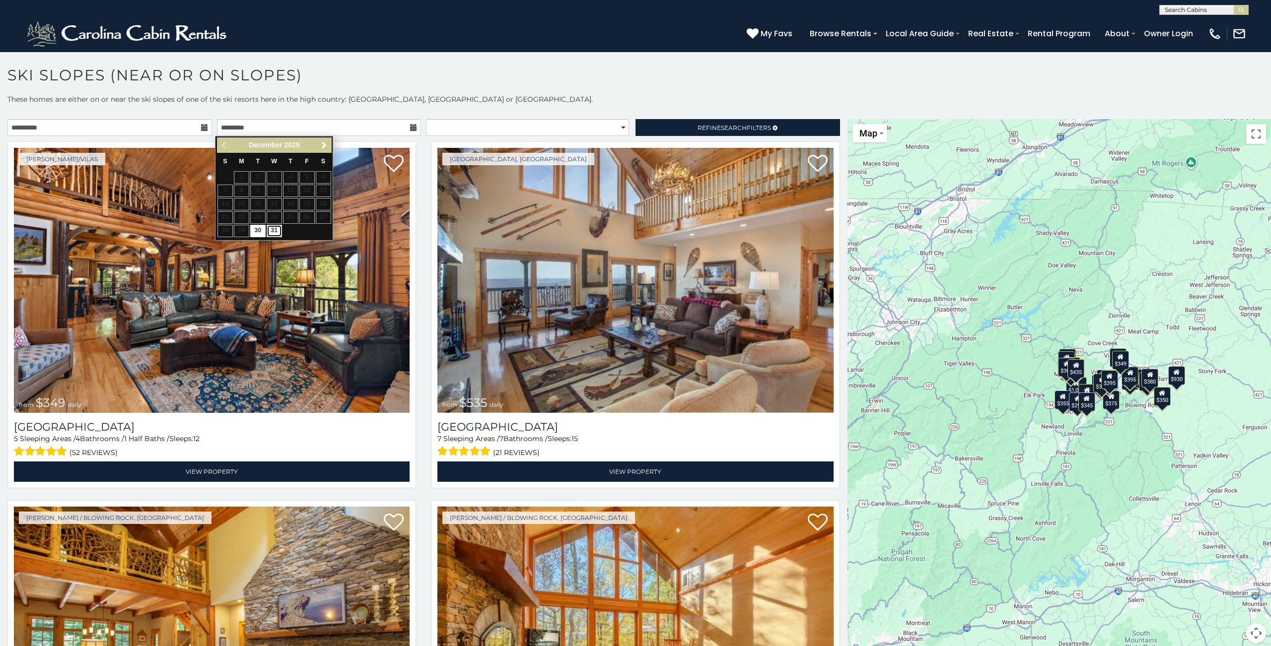
click at [278, 230] on link "31" at bounding box center [274, 231] width 15 height 12
type input "**********"
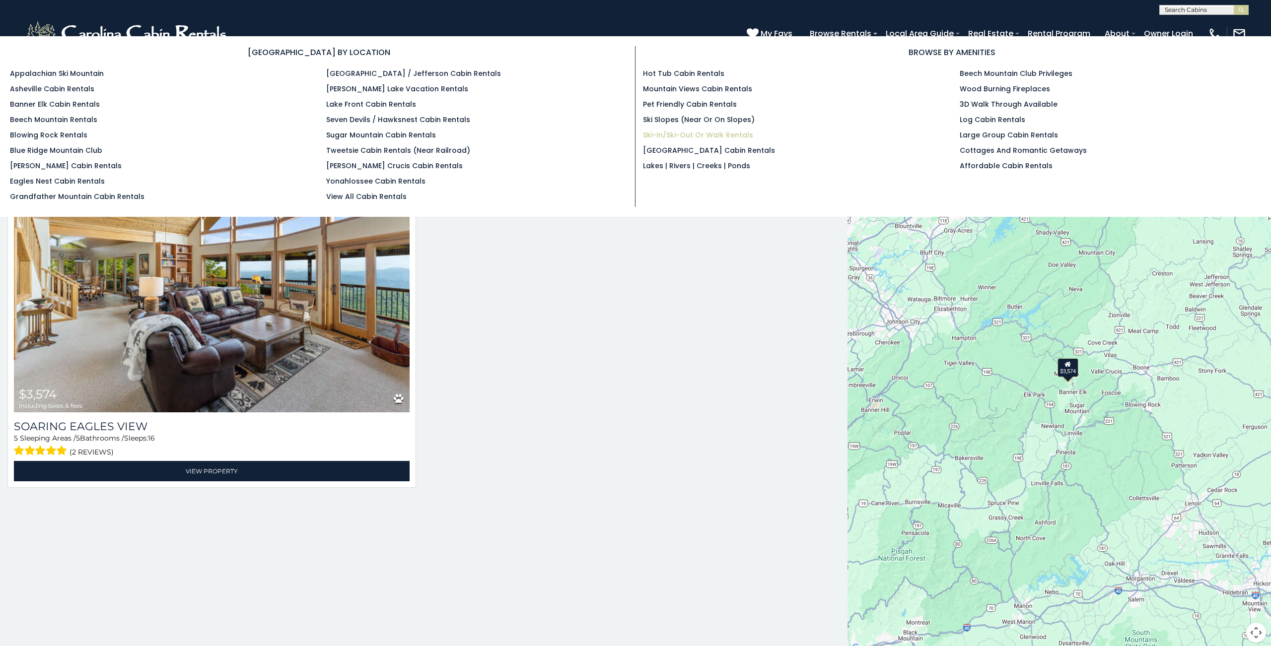
scroll to position [1, 0]
click at [690, 132] on link "Ski-in/Ski-Out or Walk Rentals" at bounding box center [698, 135] width 110 height 10
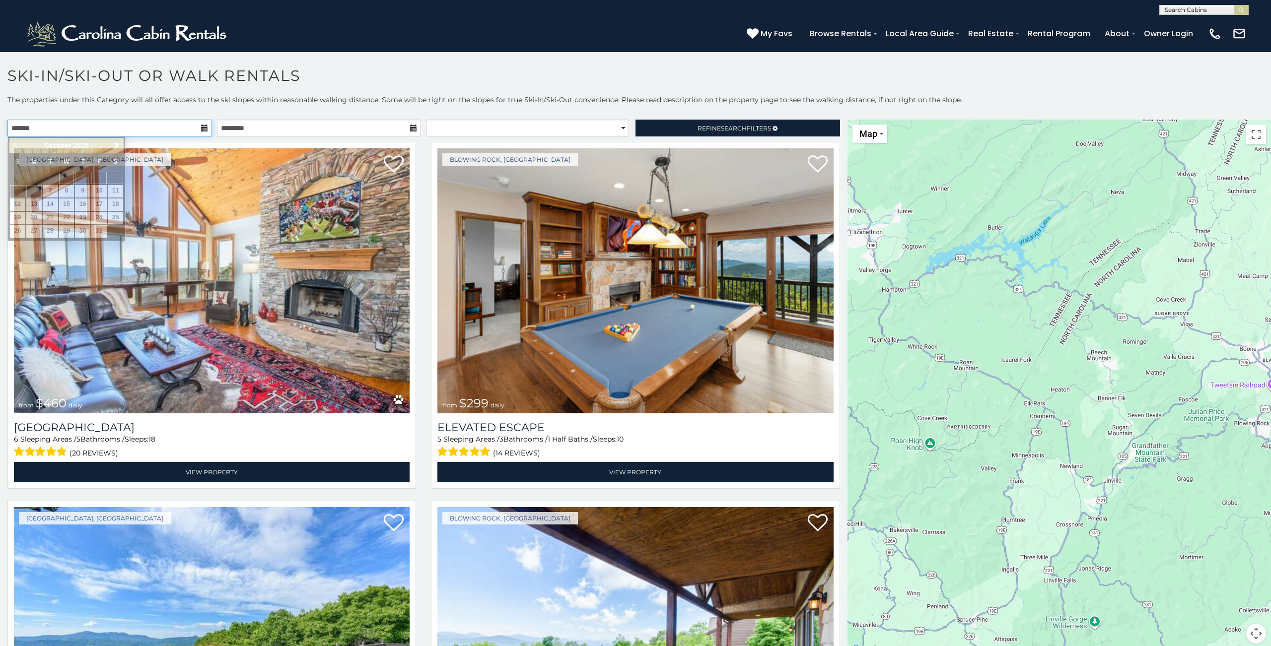
click at [180, 133] on input "text" at bounding box center [109, 128] width 204 height 17
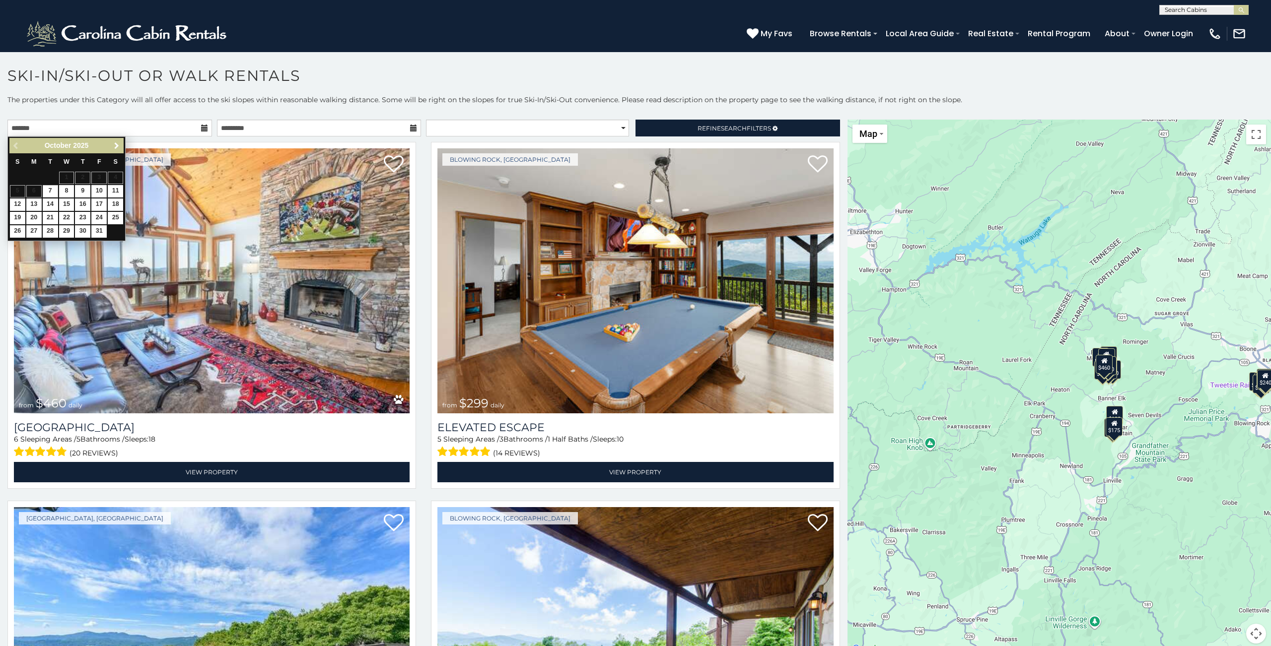
click at [115, 143] on span "Next" at bounding box center [117, 146] width 8 height 8
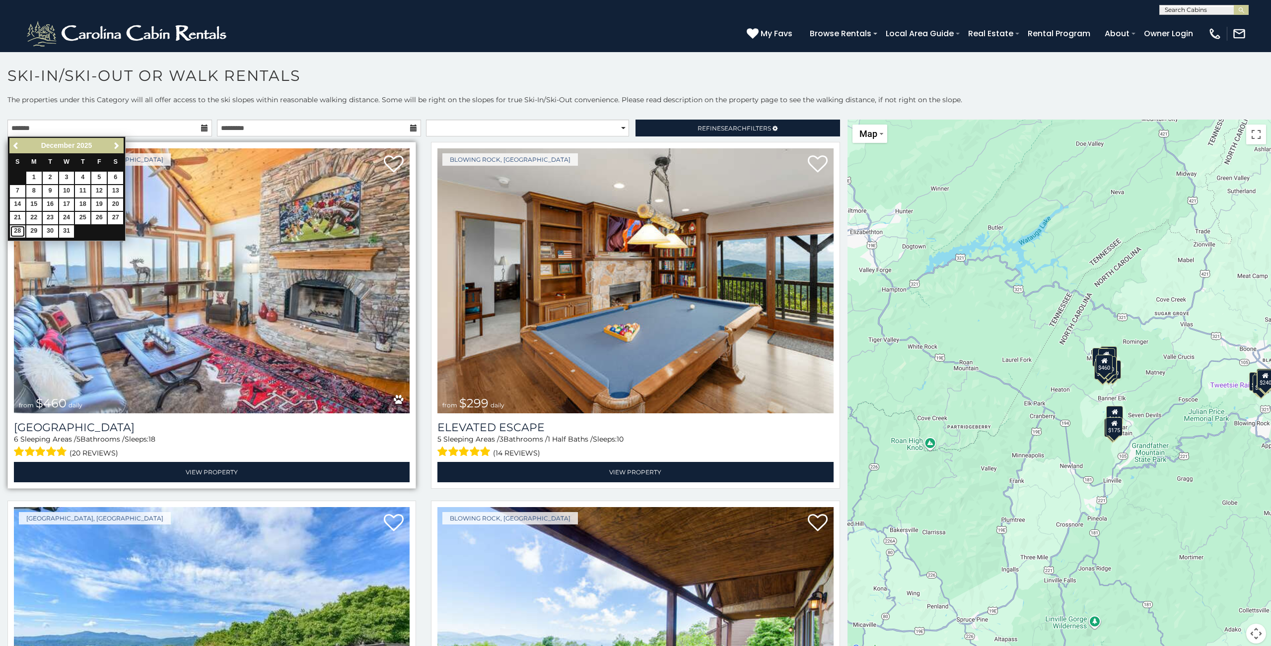
drag, startPoint x: 16, startPoint y: 230, endPoint x: 31, endPoint y: 231, distance: 14.9
click at [16, 230] on link "28" at bounding box center [17, 231] width 15 height 12
type input "**********"
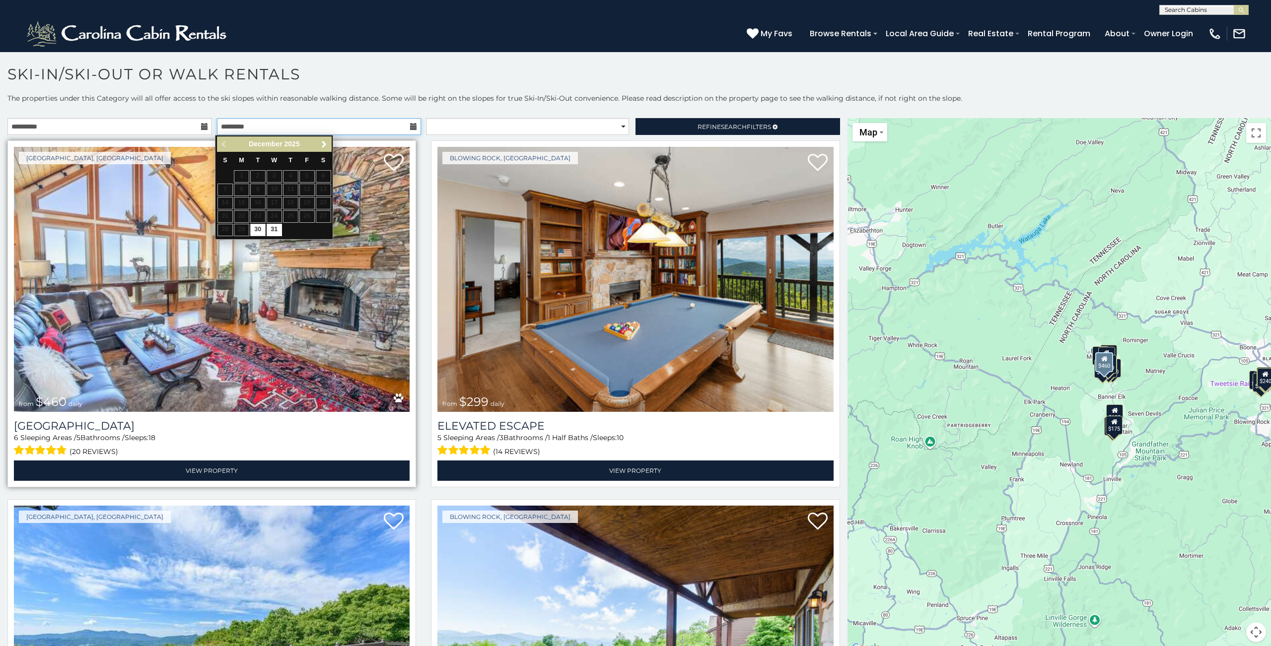
scroll to position [2, 0]
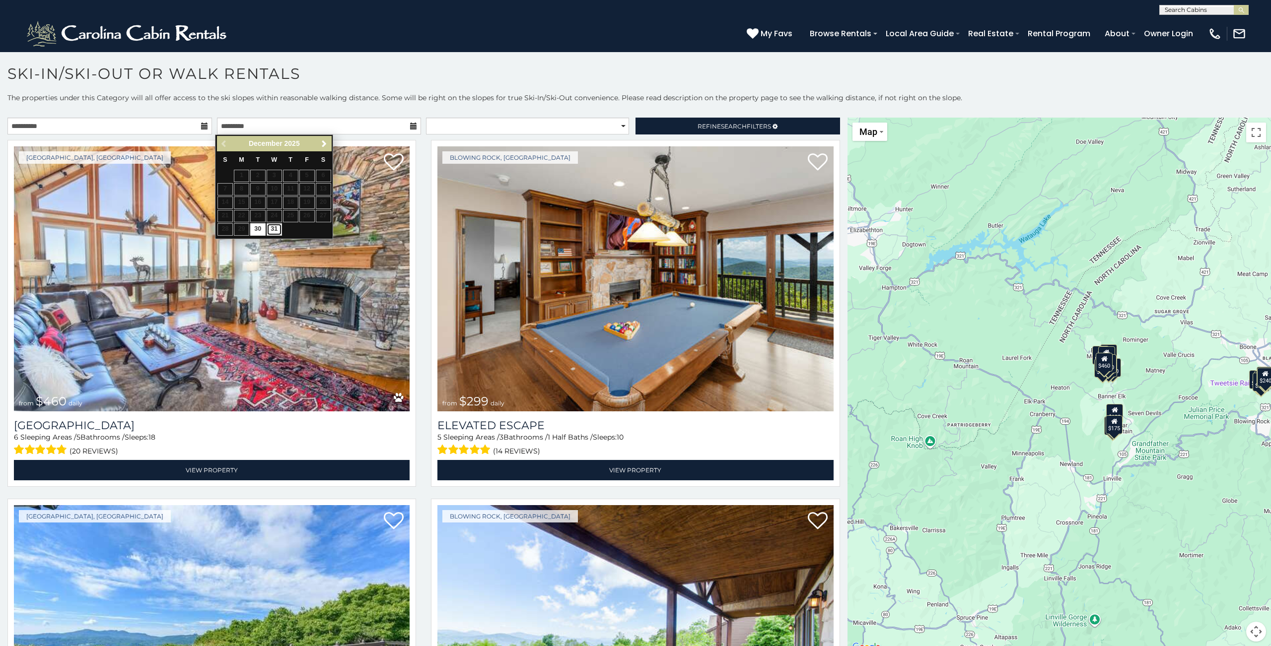
click at [272, 229] on link "31" at bounding box center [274, 229] width 15 height 12
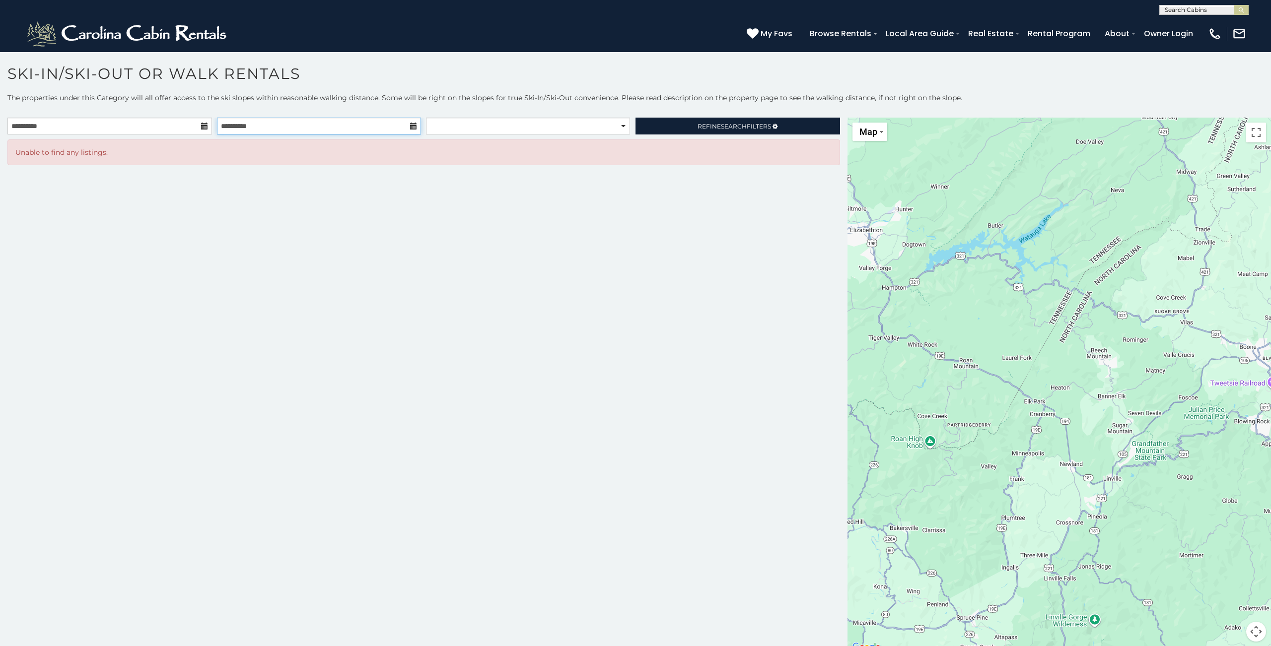
click at [243, 127] on input "**********" at bounding box center [319, 126] width 204 height 17
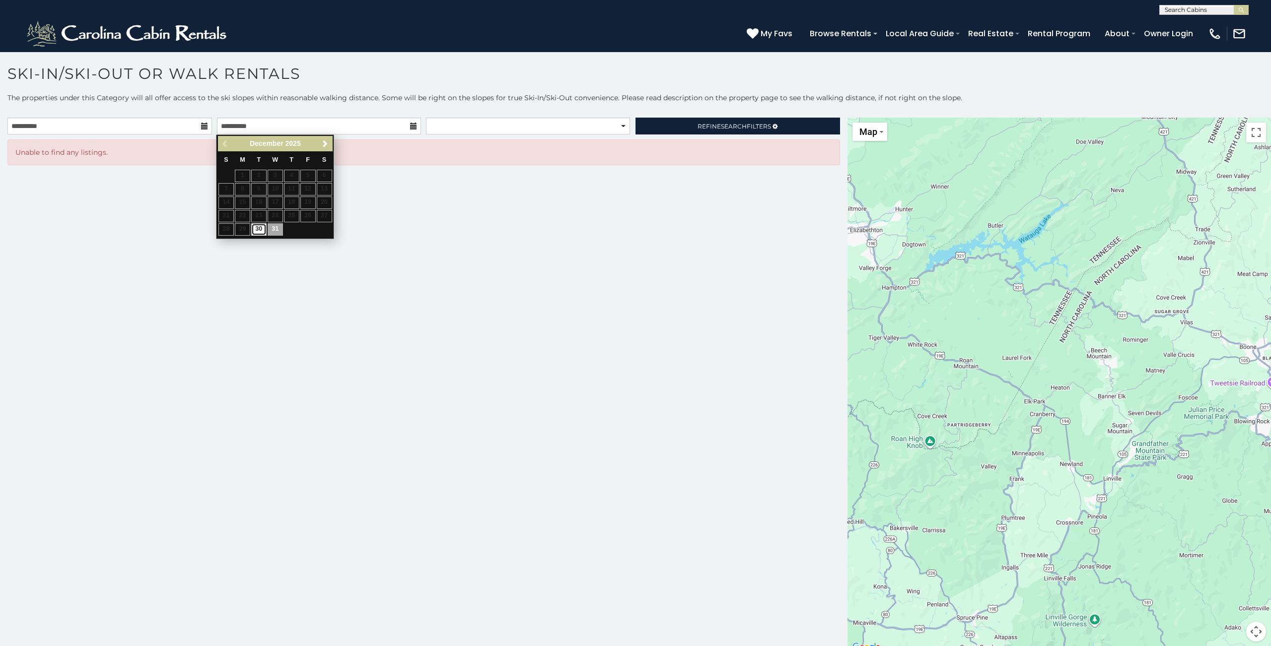
click at [256, 231] on link "30" at bounding box center [258, 229] width 15 height 12
type input "**********"
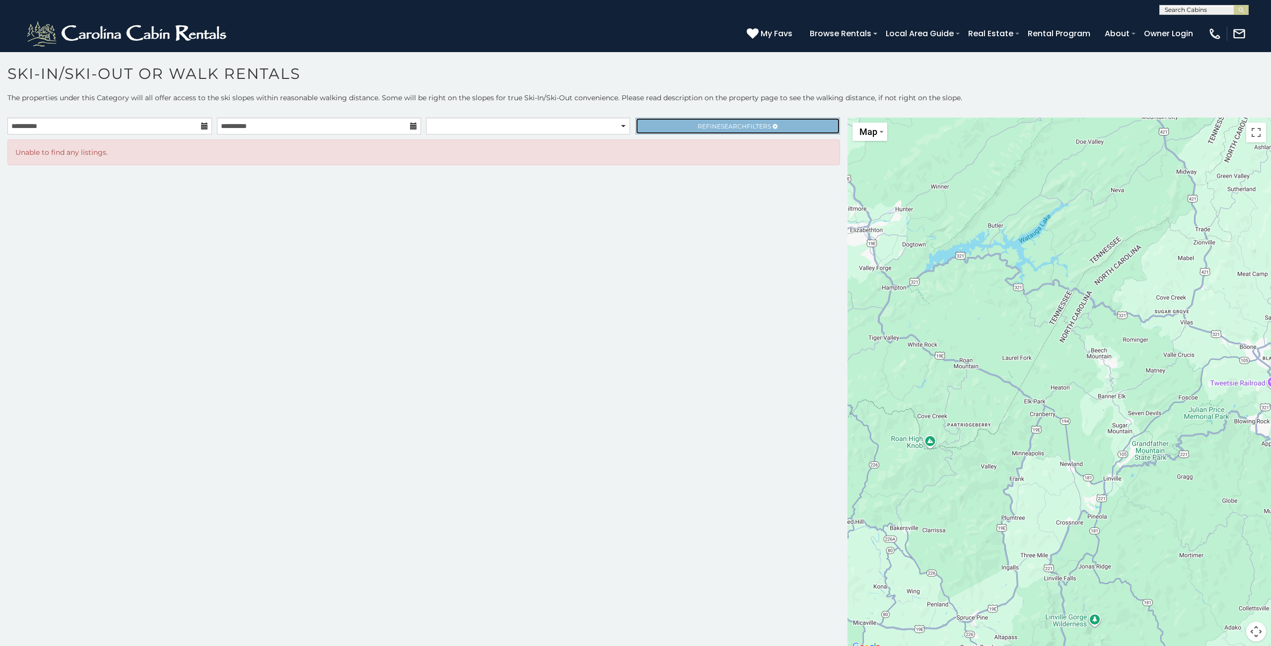
click at [721, 128] on span "Search" at bounding box center [734, 126] width 26 height 7
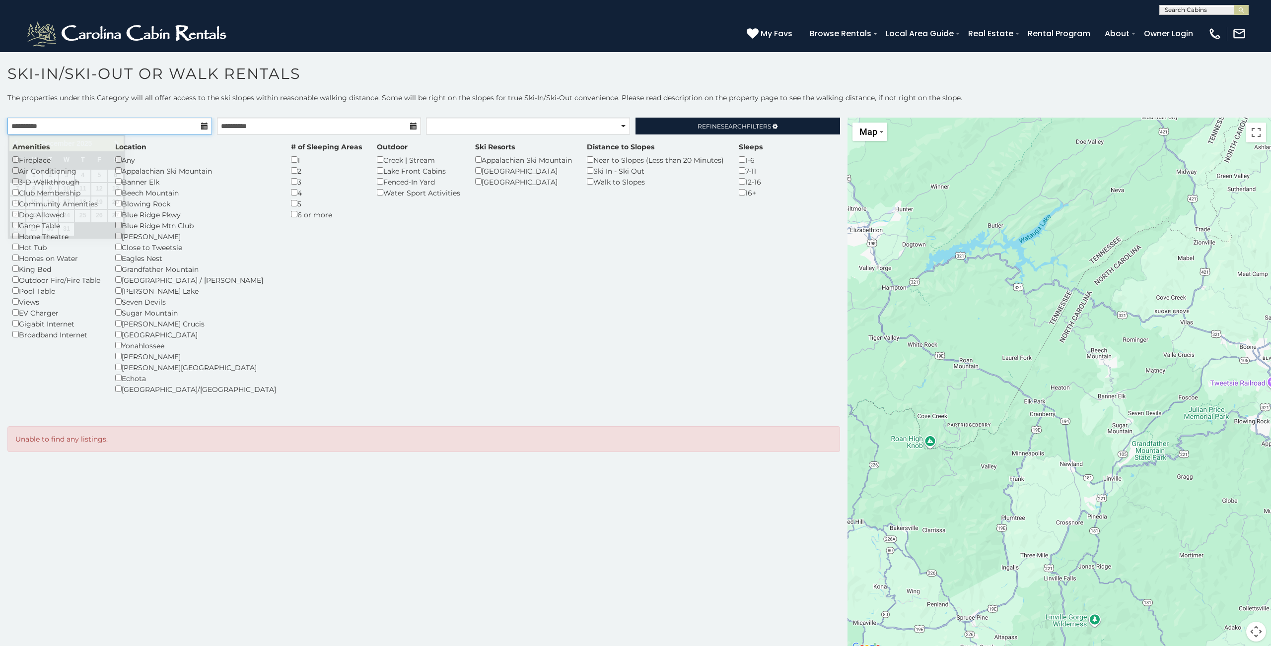
click at [140, 130] on input "**********" at bounding box center [109, 126] width 204 height 17
